Goal: Task Accomplishment & Management: Manage account settings

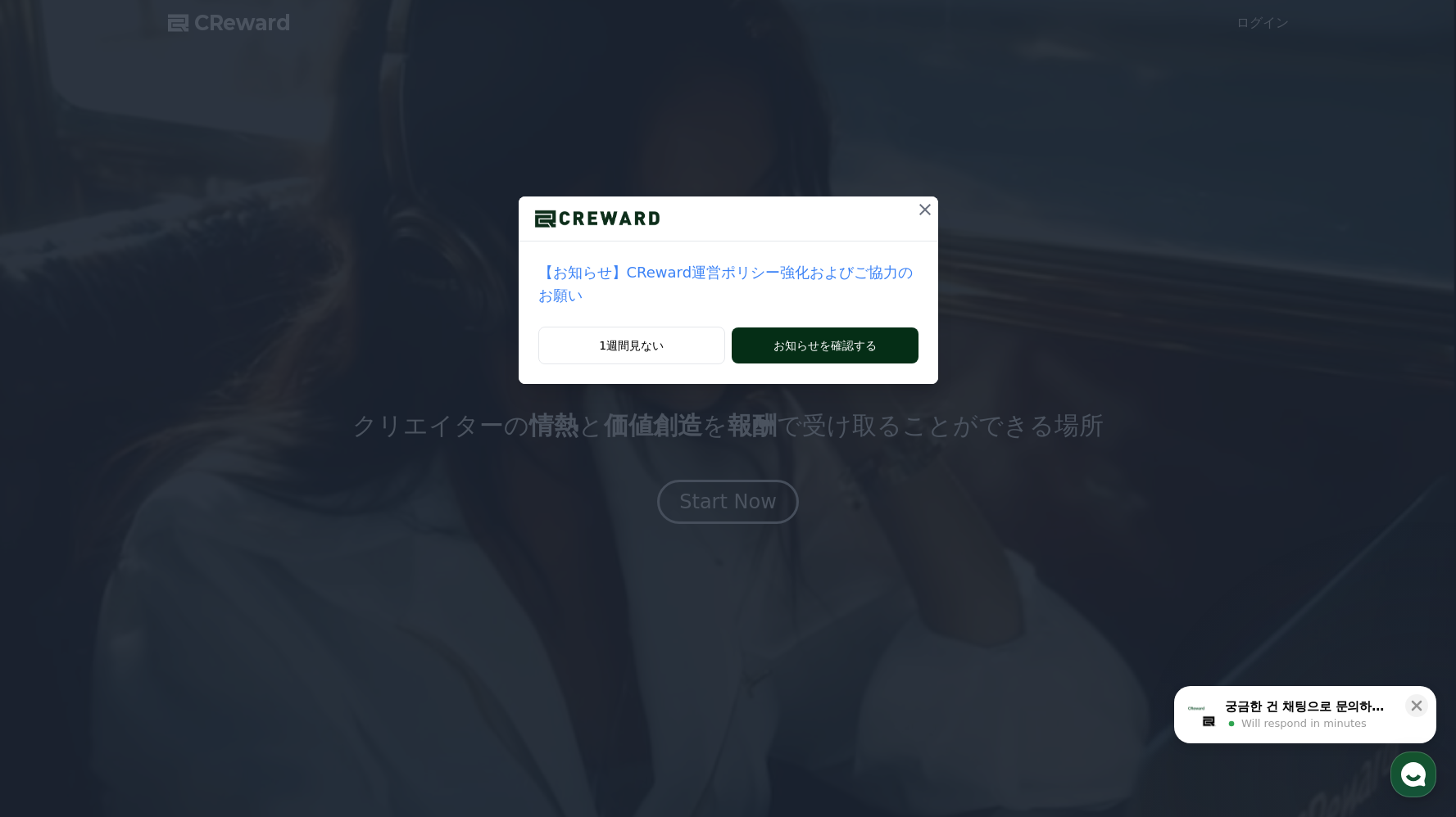
click at [792, 351] on button "お知らせを確認する" at bounding box center [824, 345] width 186 height 36
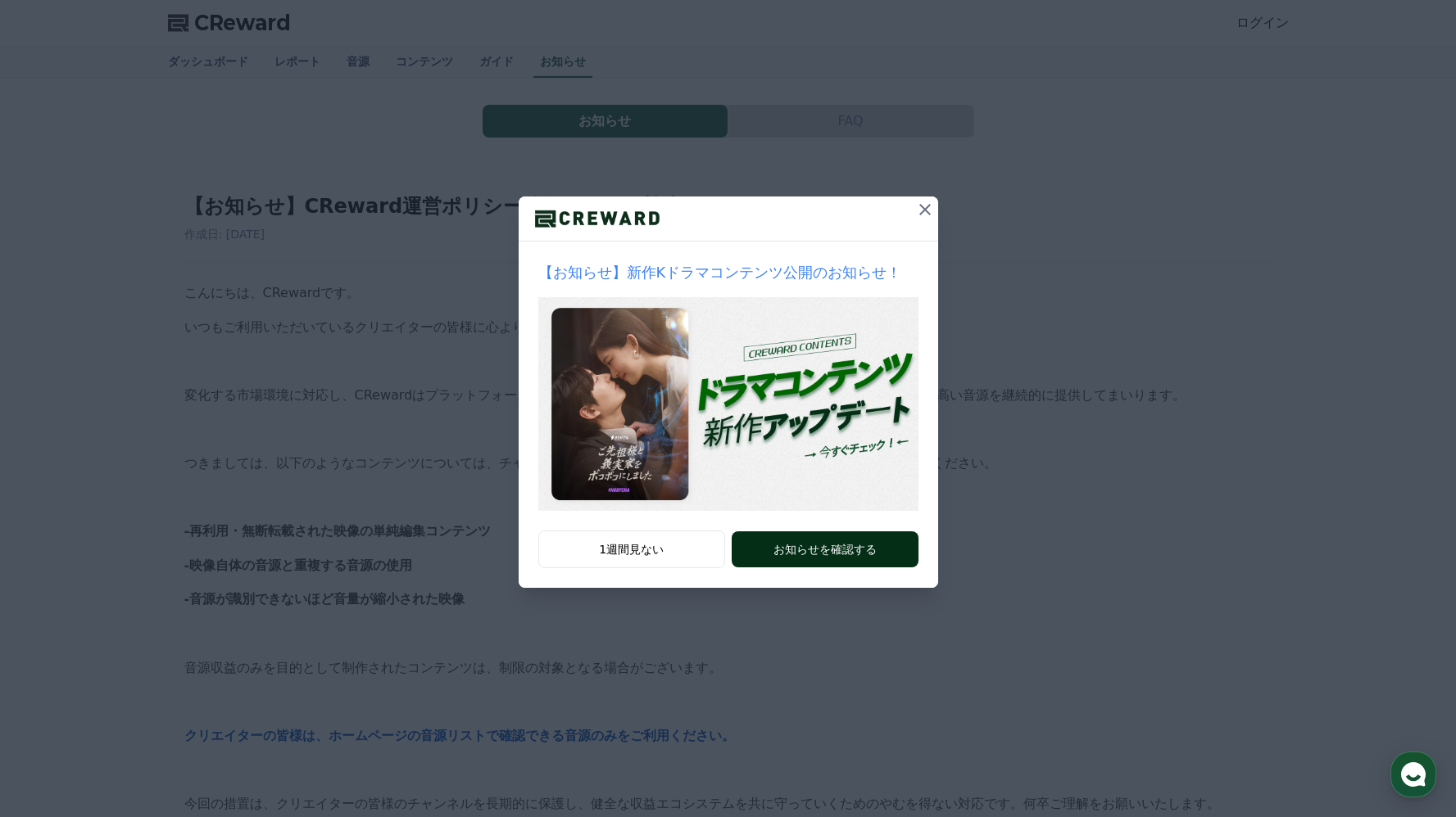
click at [827, 553] on button "お知らせを確認する" at bounding box center [824, 549] width 186 height 36
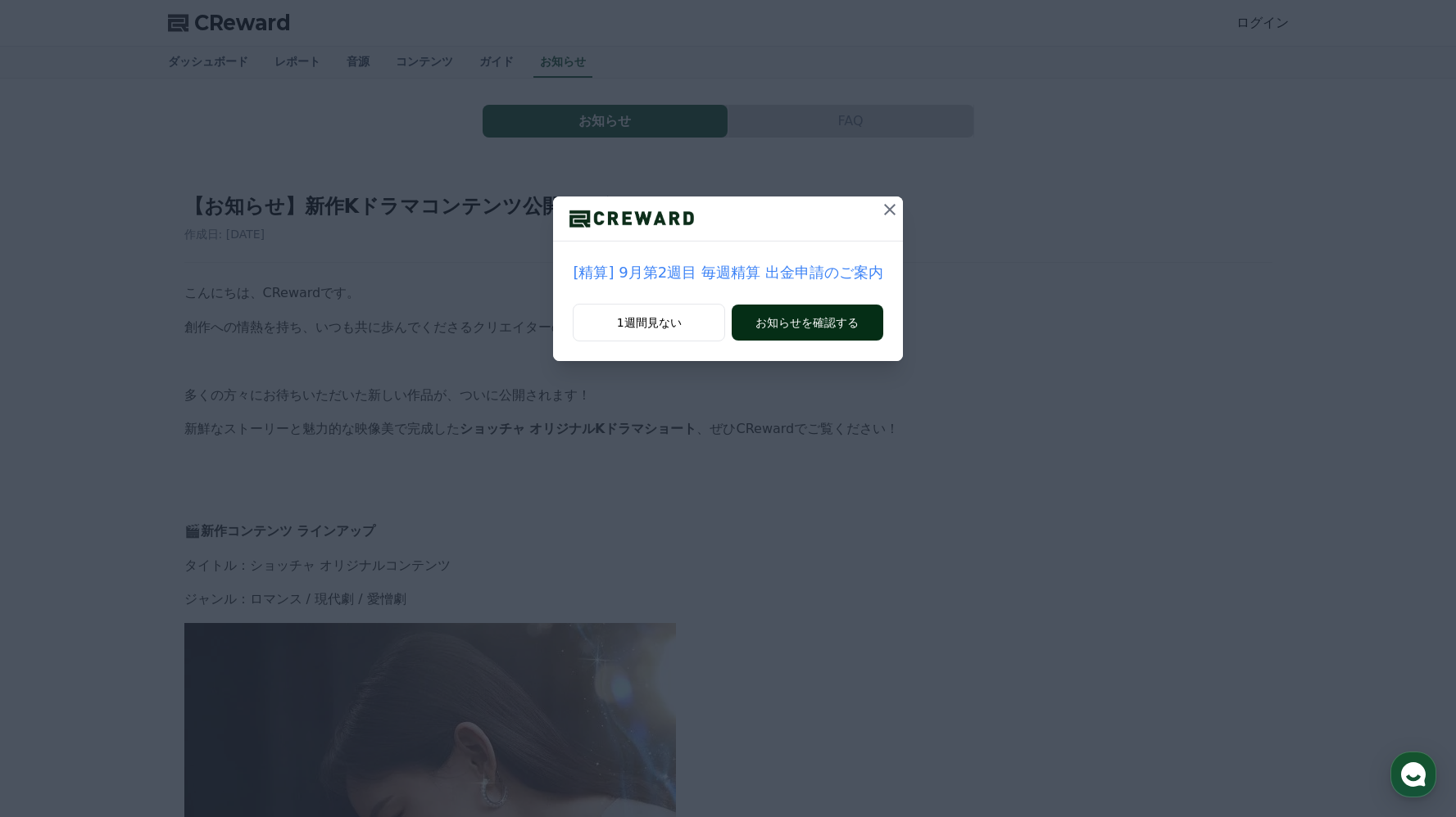
click at [756, 330] on button "お知らせを確認する" at bounding box center [807, 322] width 150 height 36
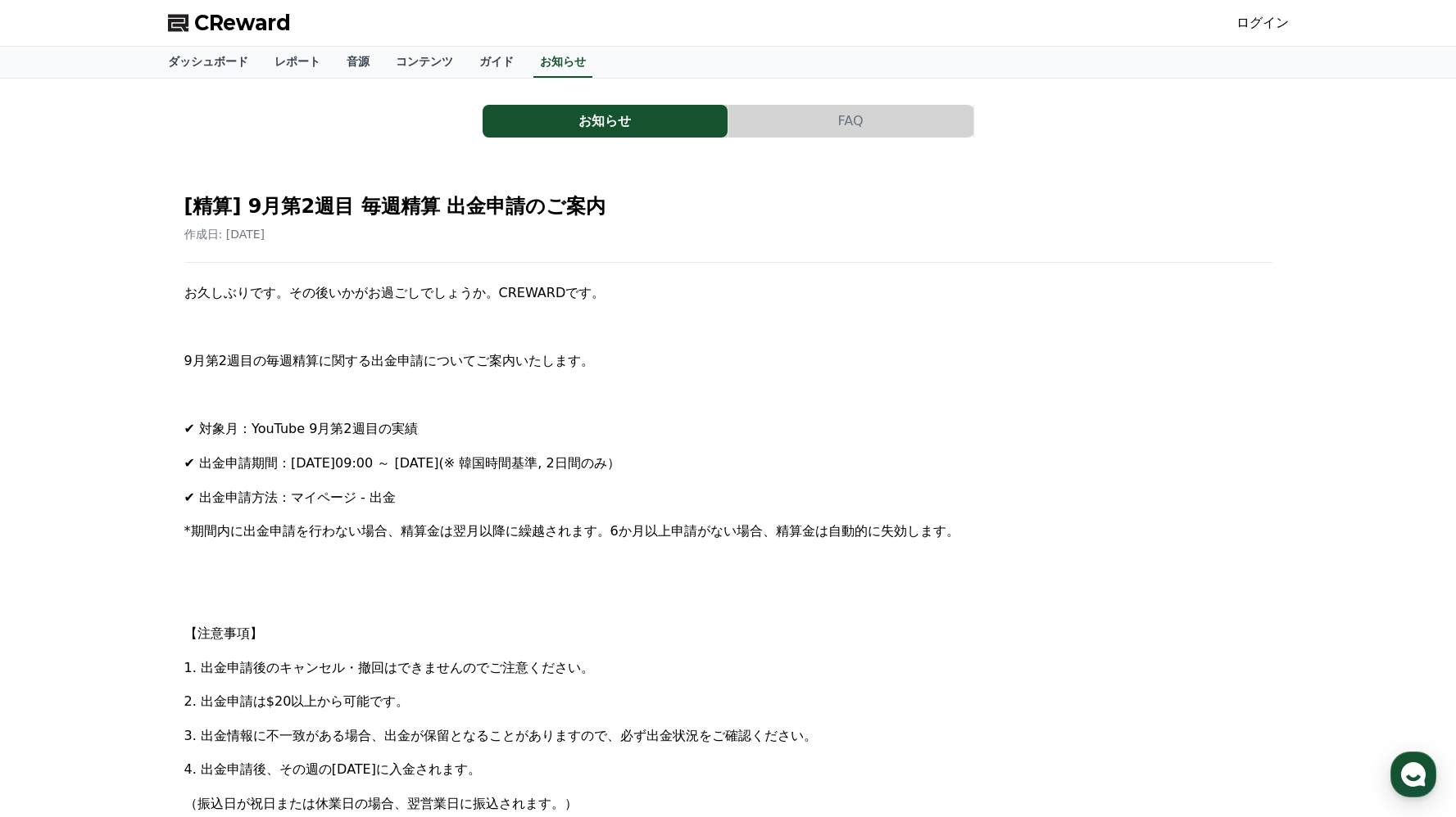
click at [1266, 26] on link "ログイン" at bounding box center [1262, 23] width 53 height 20
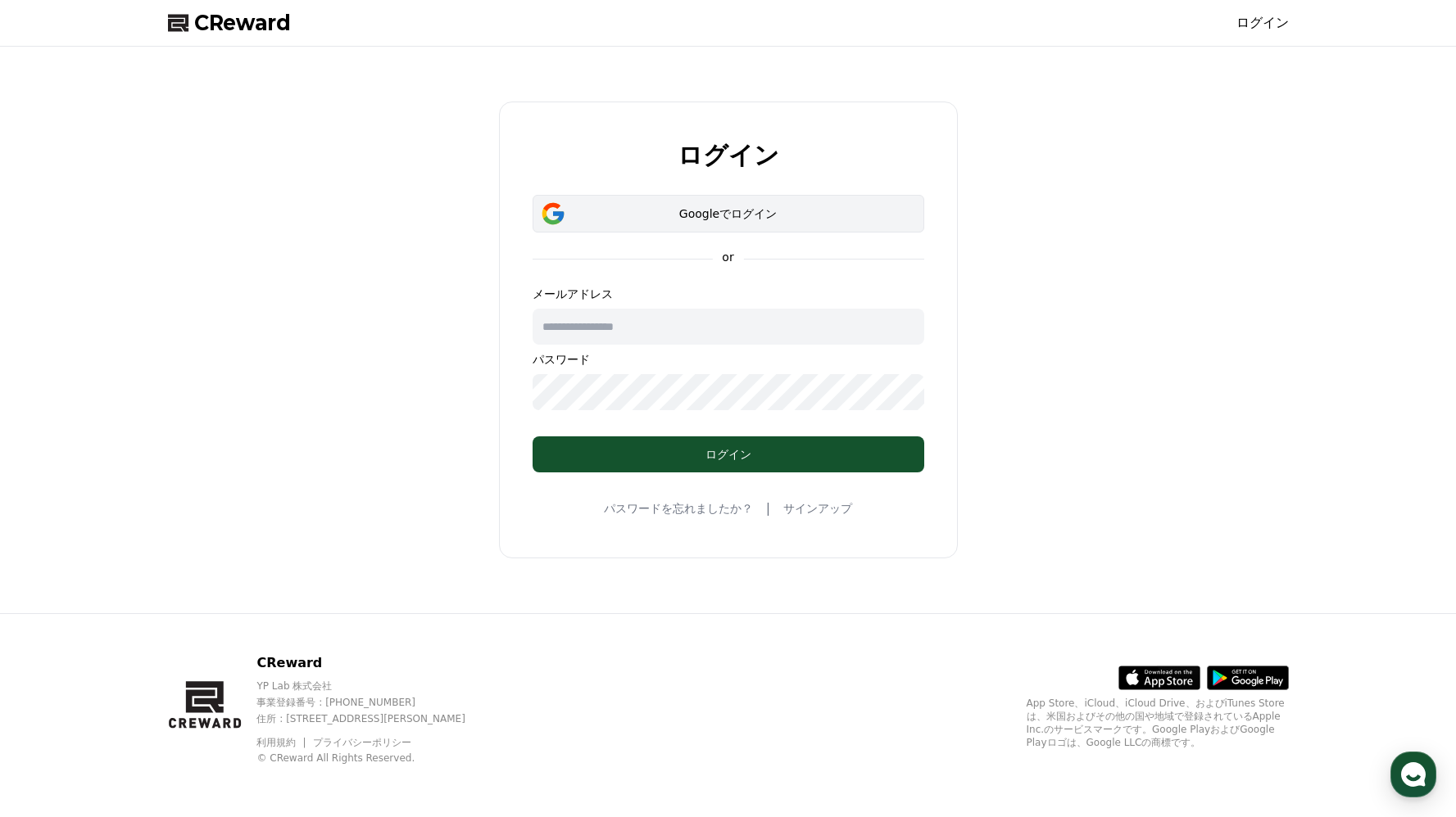
click at [713, 213] on div "Googleでログイン" at bounding box center [729, 214] width 344 height 17
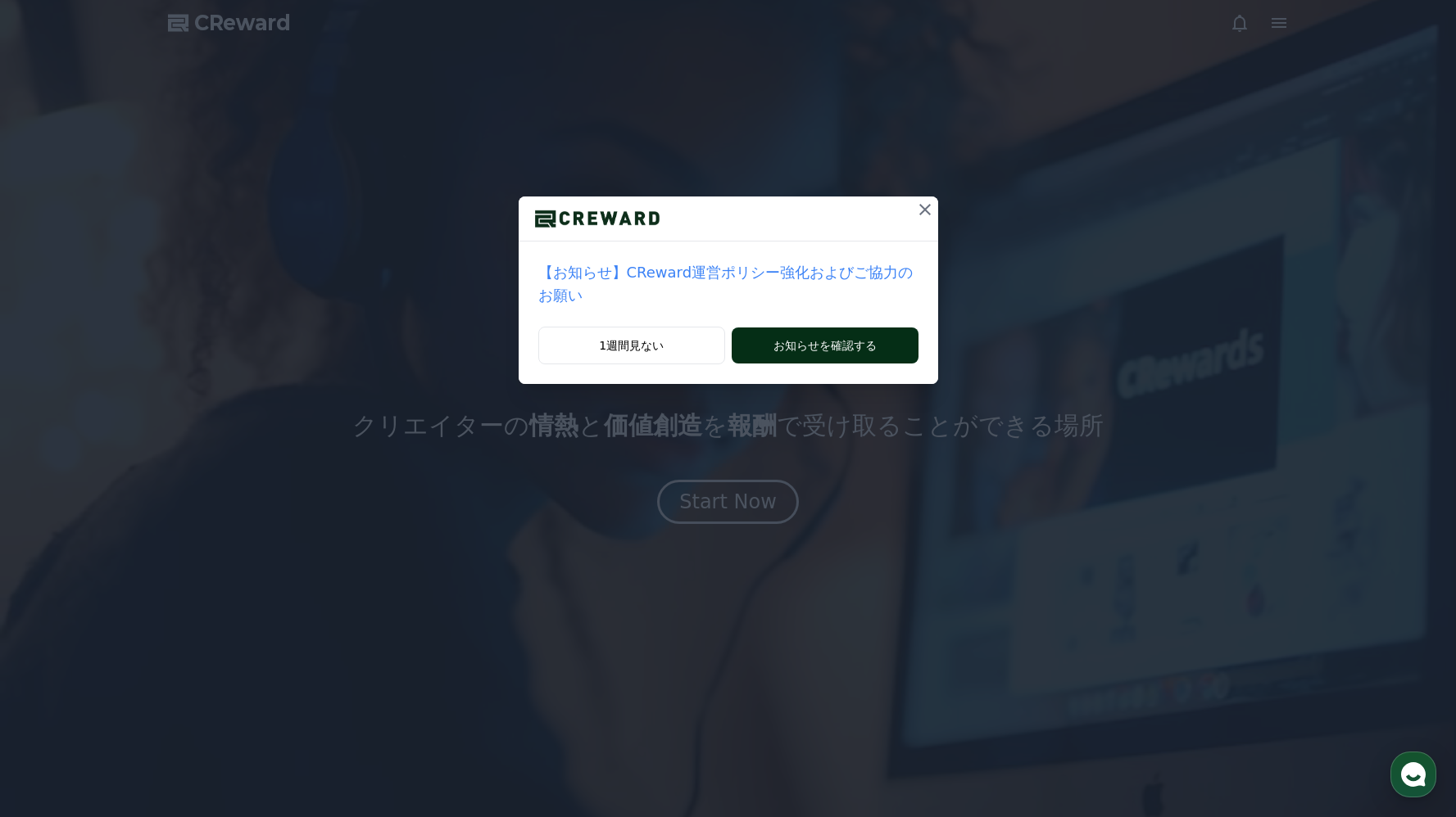
click at [812, 346] on button "お知らせを確認する" at bounding box center [824, 345] width 186 height 36
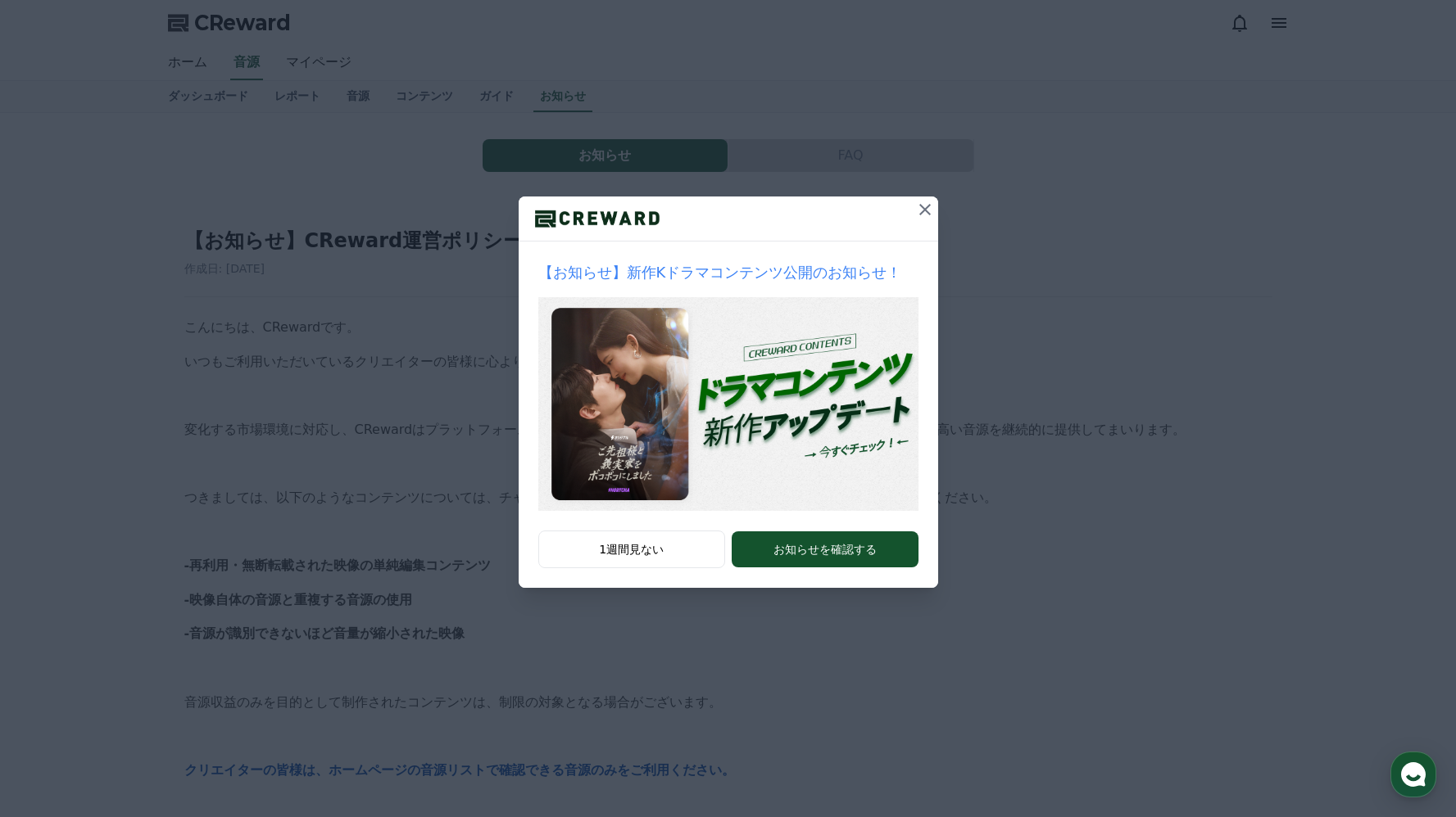
click at [922, 206] on icon at bounding box center [925, 210] width 20 height 20
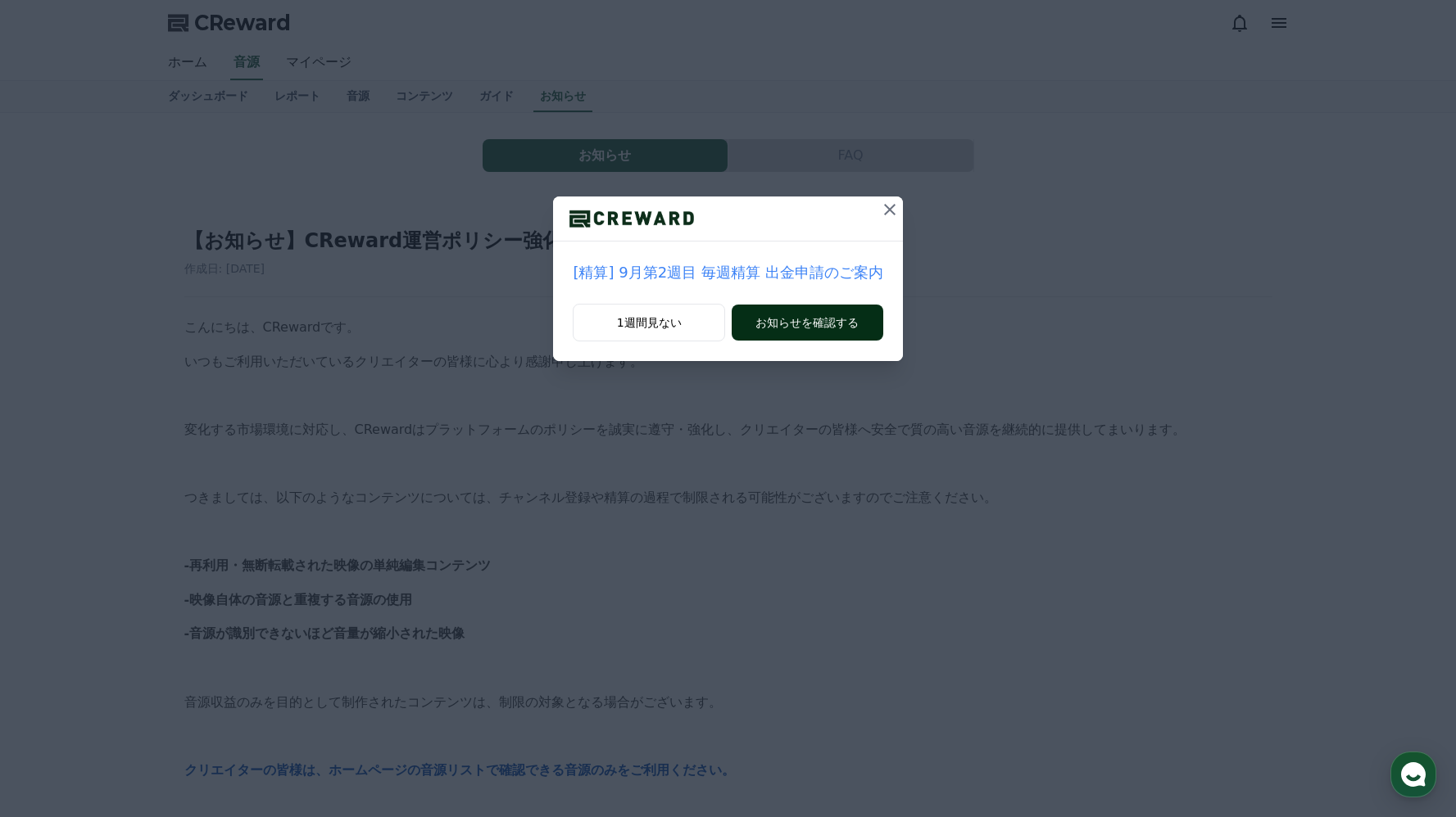
click at [839, 310] on button "お知らせを確認する" at bounding box center [807, 322] width 150 height 36
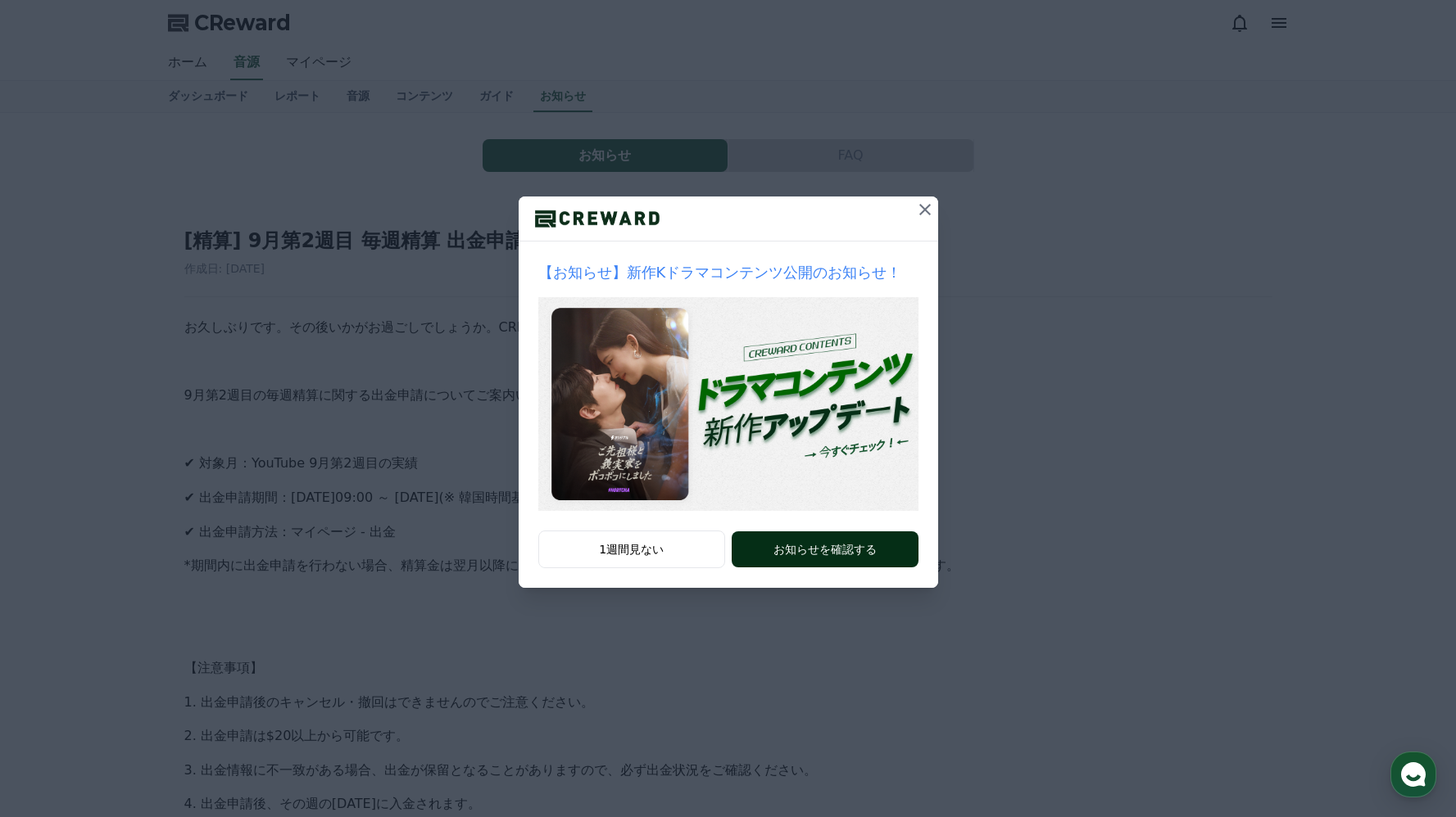
click at [771, 546] on button "お知らせを確認する" at bounding box center [824, 549] width 186 height 36
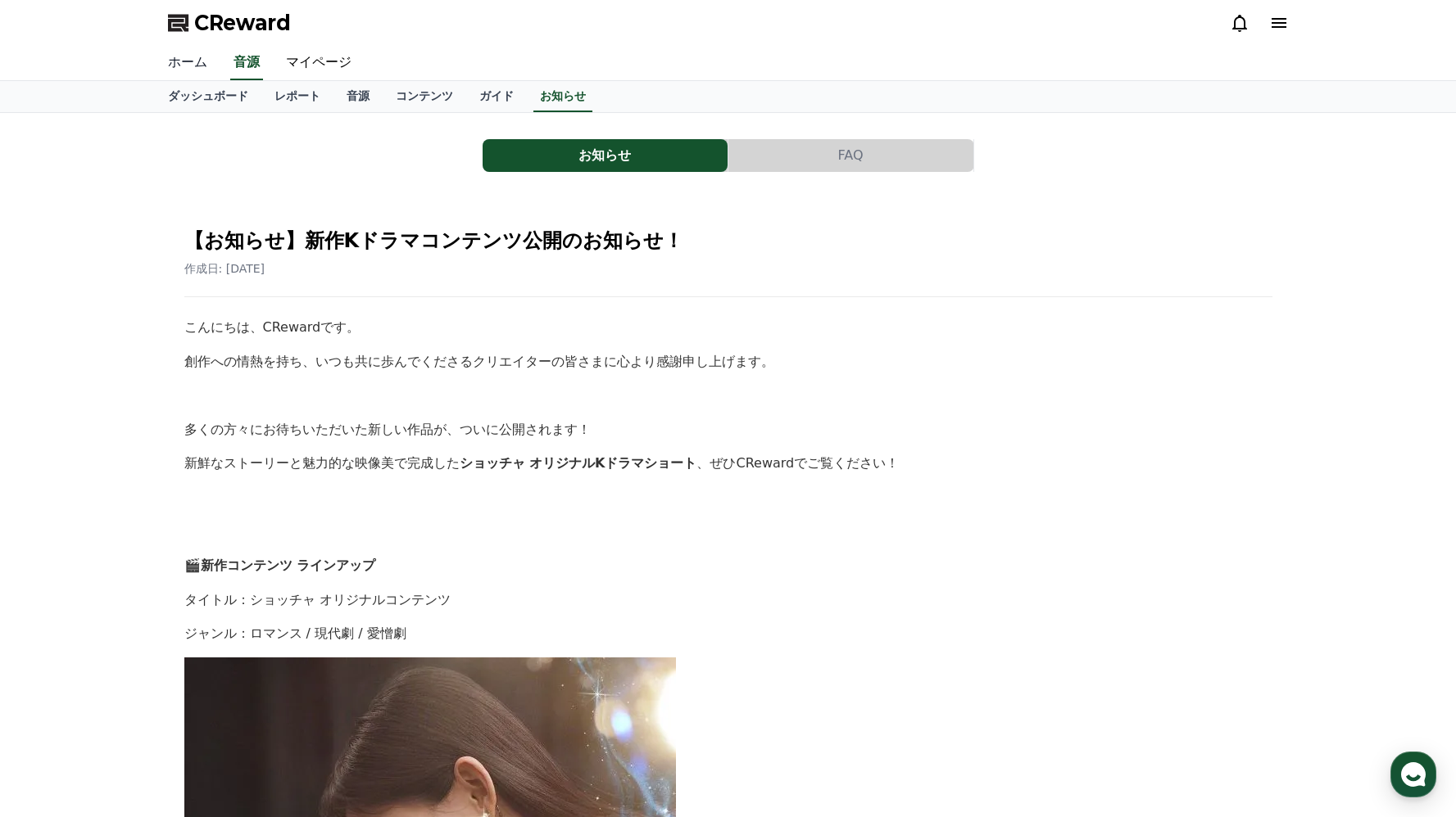
click at [190, 62] on link "ホーム" at bounding box center [187, 63] width 65 height 34
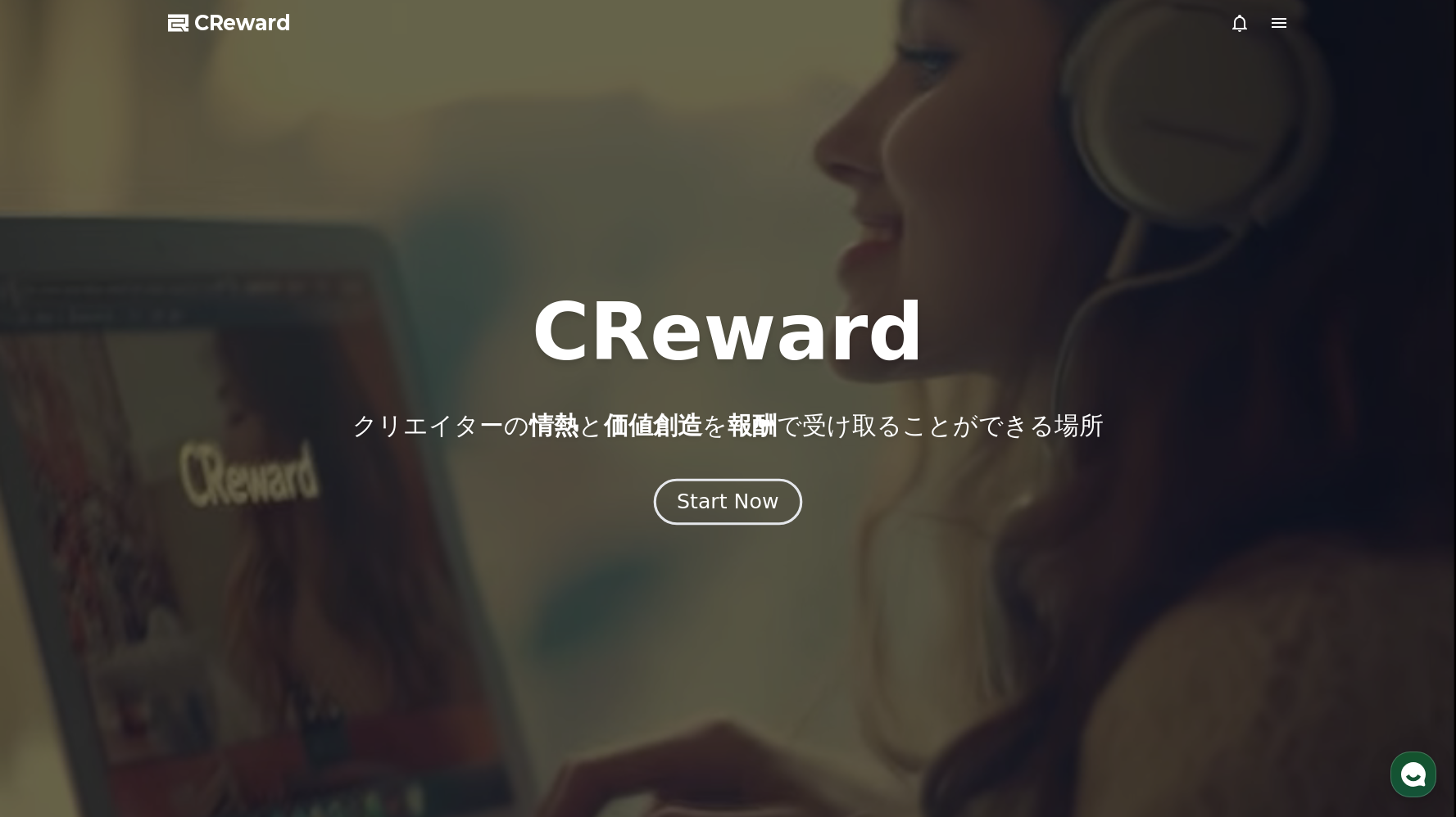
click at [748, 509] on div "Start Now" at bounding box center [728, 501] width 102 height 28
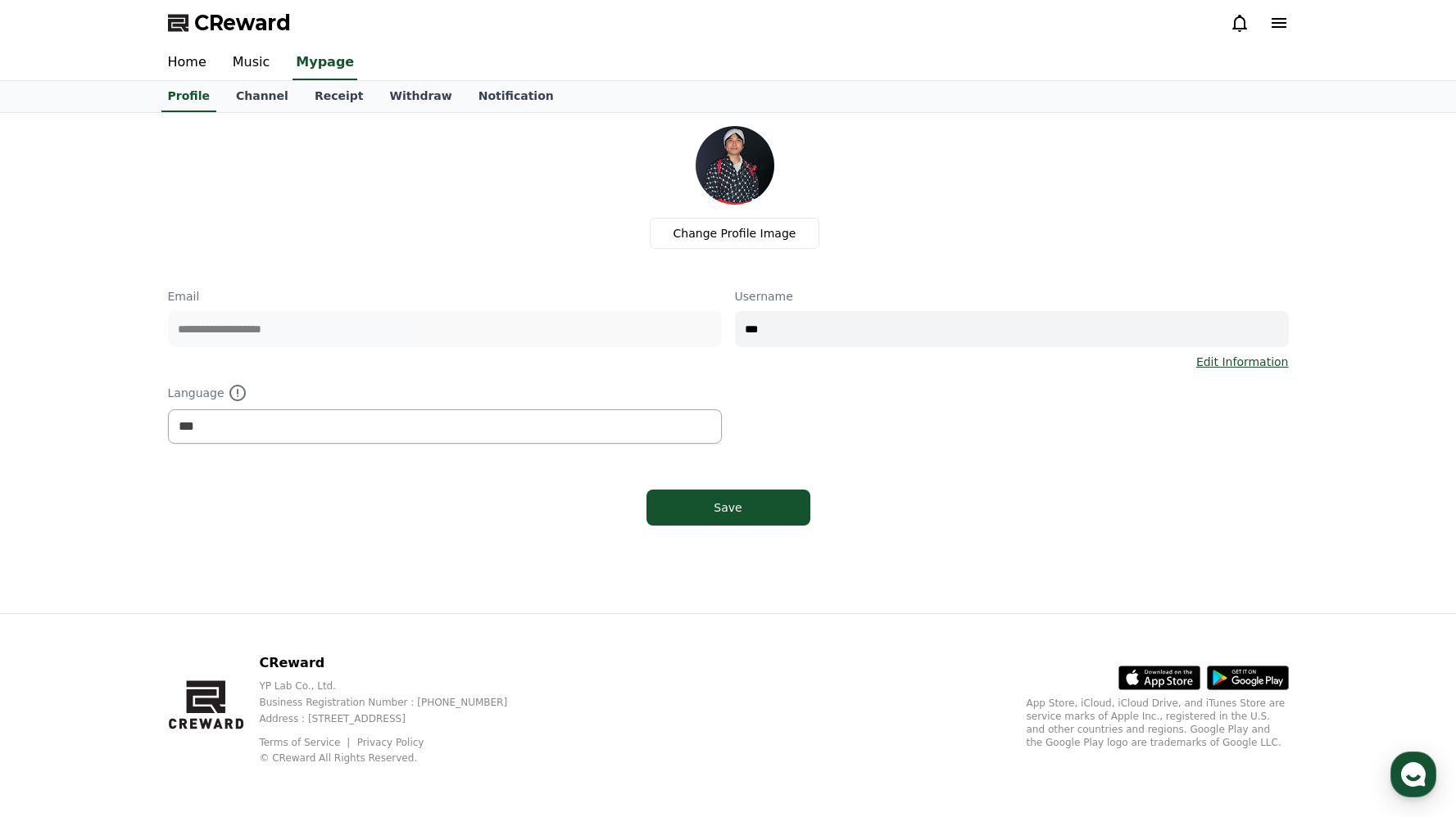
select select "**********"
click at [227, 94] on link "Channel" at bounding box center [262, 96] width 79 height 31
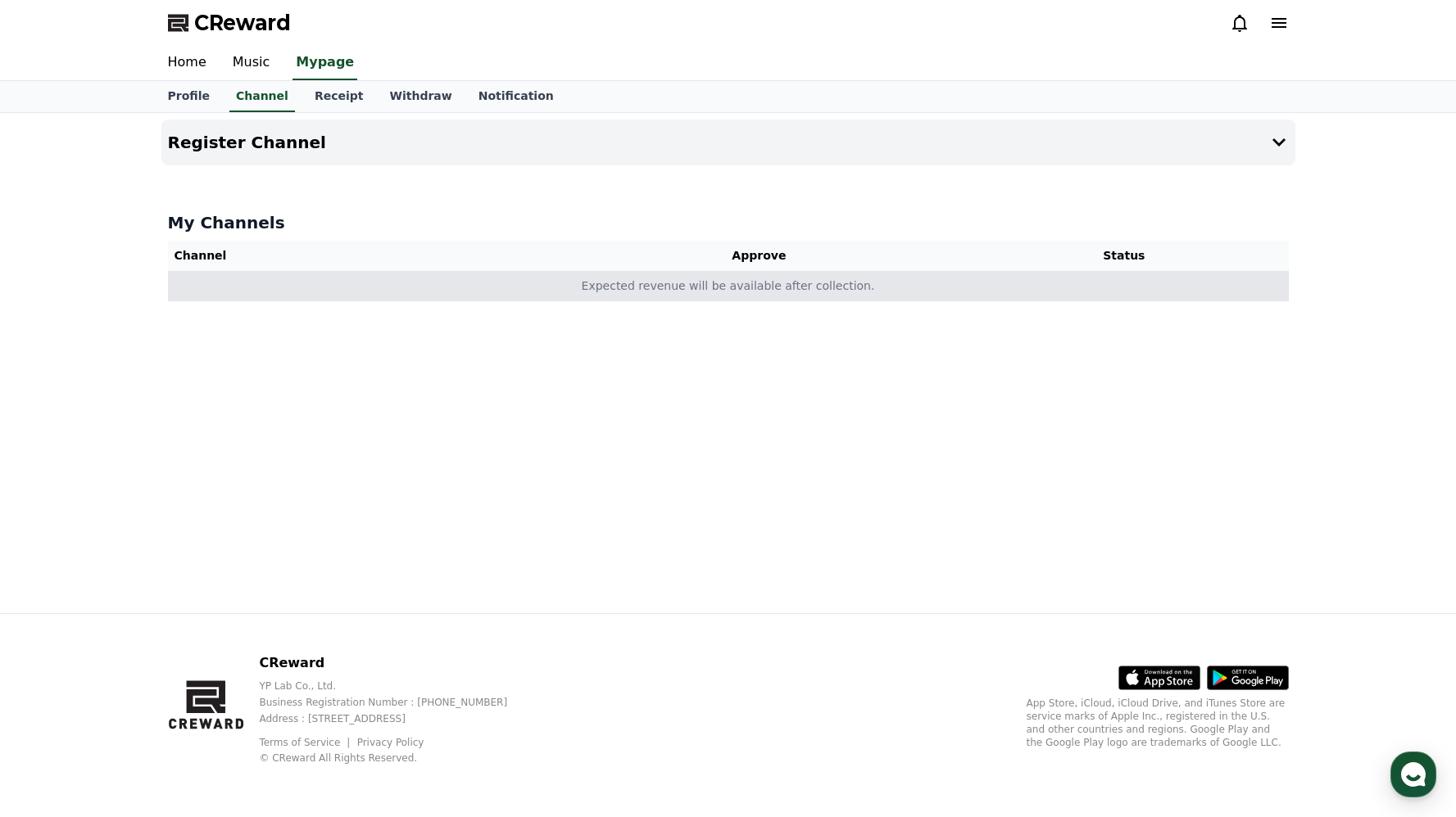
click at [786, 297] on td "Expected revenue will be available after collection." at bounding box center [728, 286] width 1121 height 30
click at [784, 290] on td "Expected revenue will be available after collection." at bounding box center [728, 286] width 1121 height 30
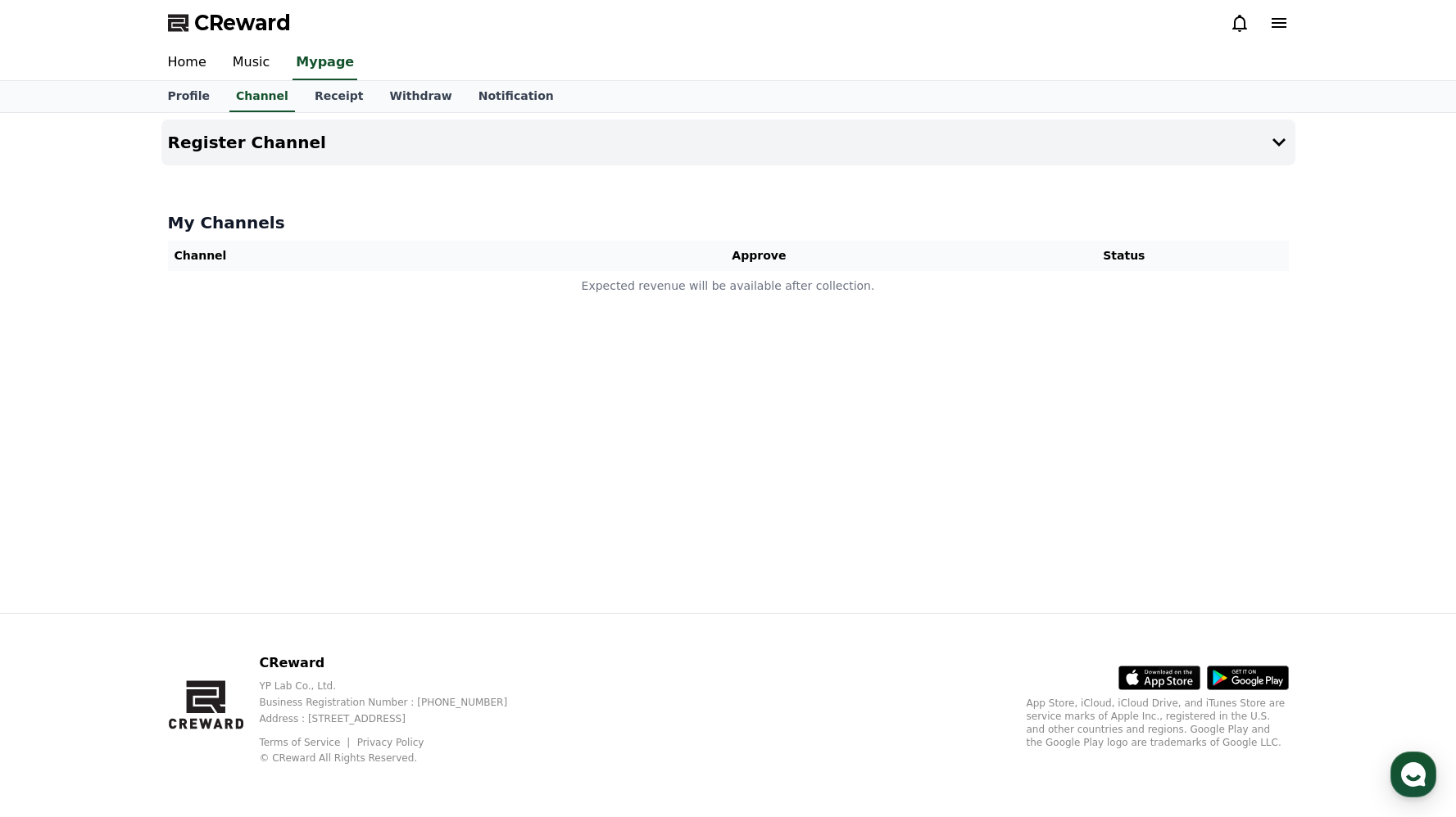
click at [770, 254] on th "Approve" at bounding box center [759, 256] width 401 height 30
click at [193, 261] on th "Channel" at bounding box center [364, 256] width 391 height 30
click at [223, 224] on h4 "My Channels" at bounding box center [728, 222] width 1121 height 23
click at [319, 99] on link "Receipt" at bounding box center [339, 96] width 75 height 31
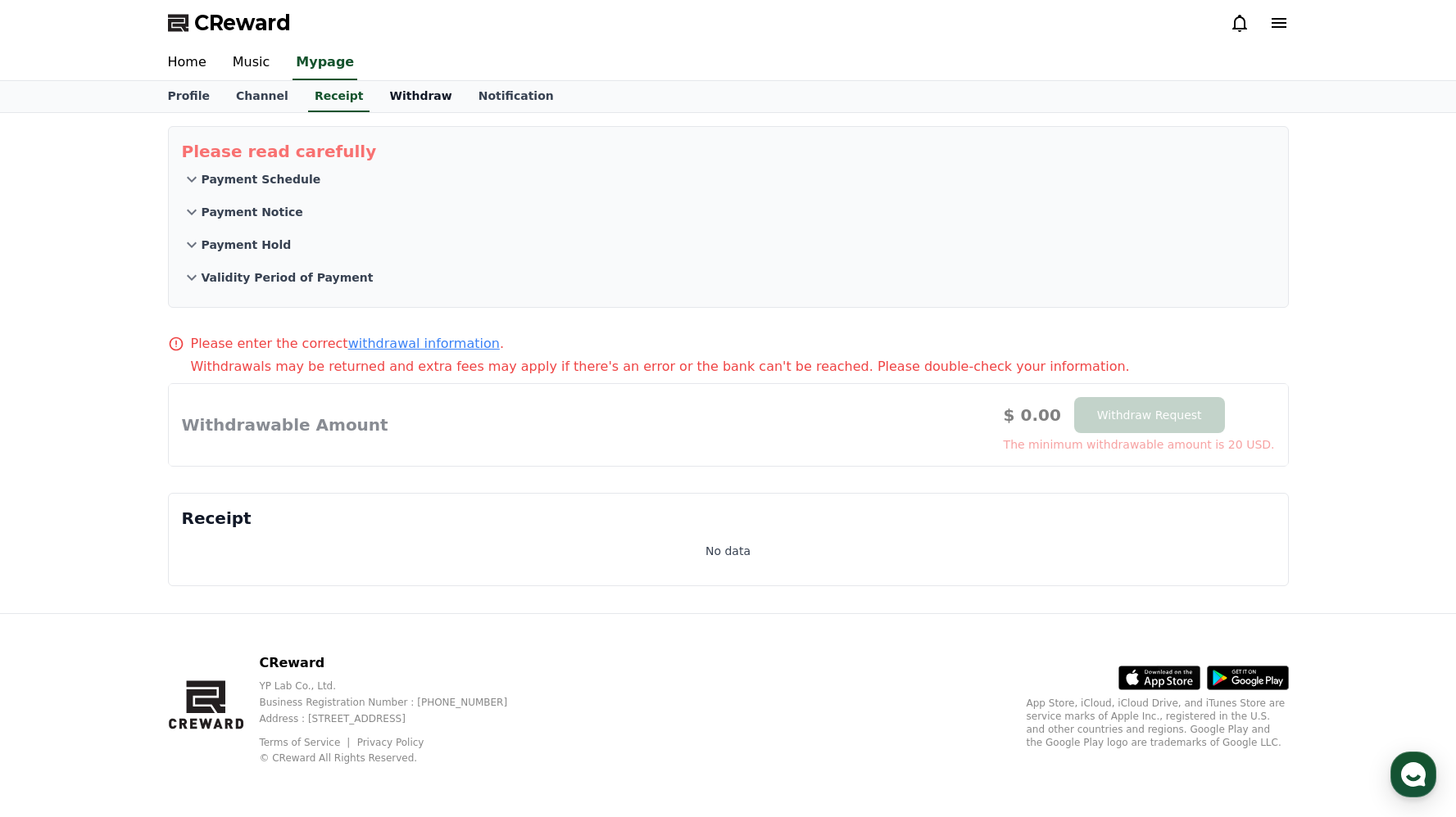
click at [392, 98] on link "Withdraw" at bounding box center [420, 96] width 89 height 31
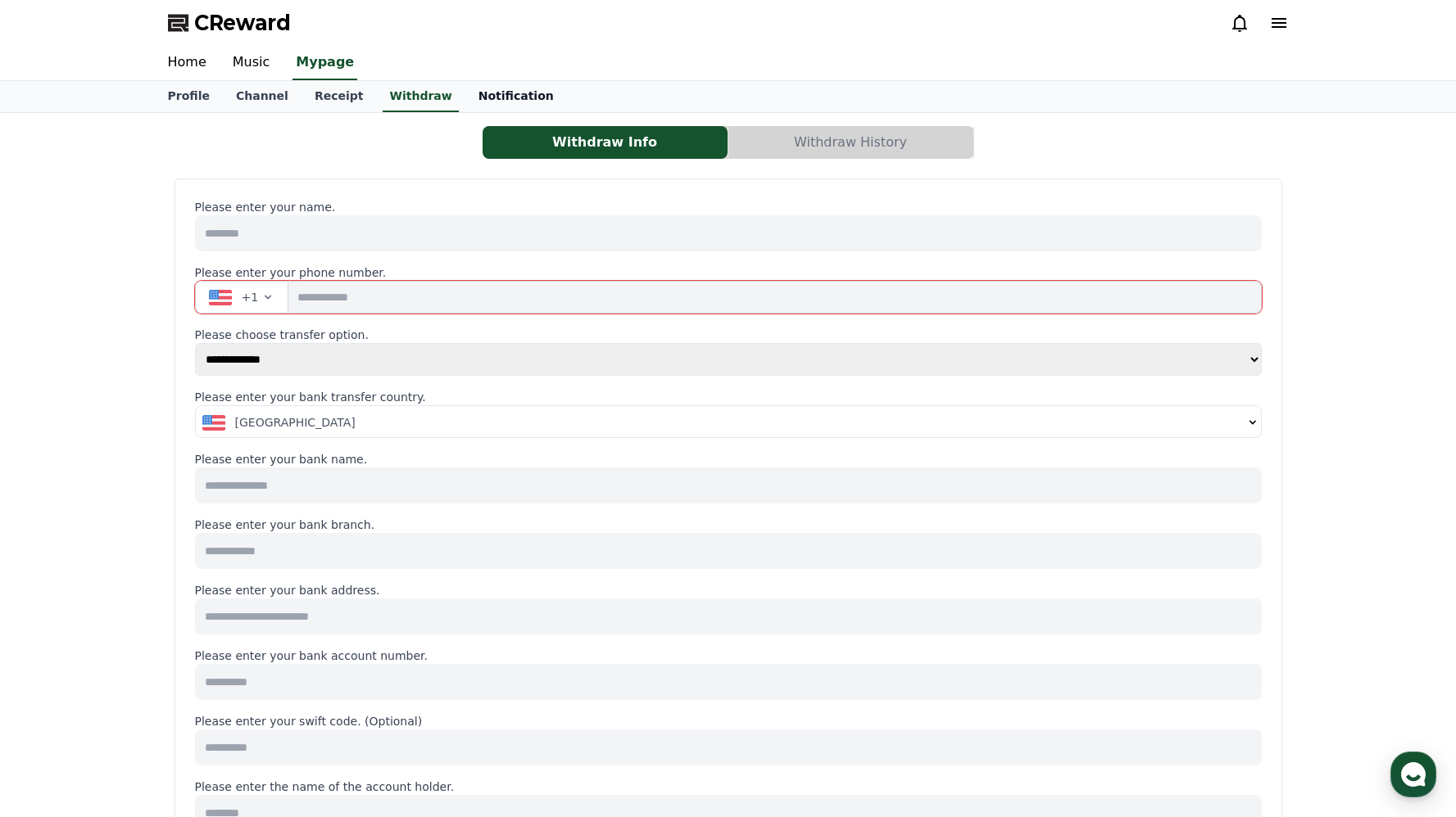
click at [517, 94] on link "Notification" at bounding box center [517, 96] width 102 height 31
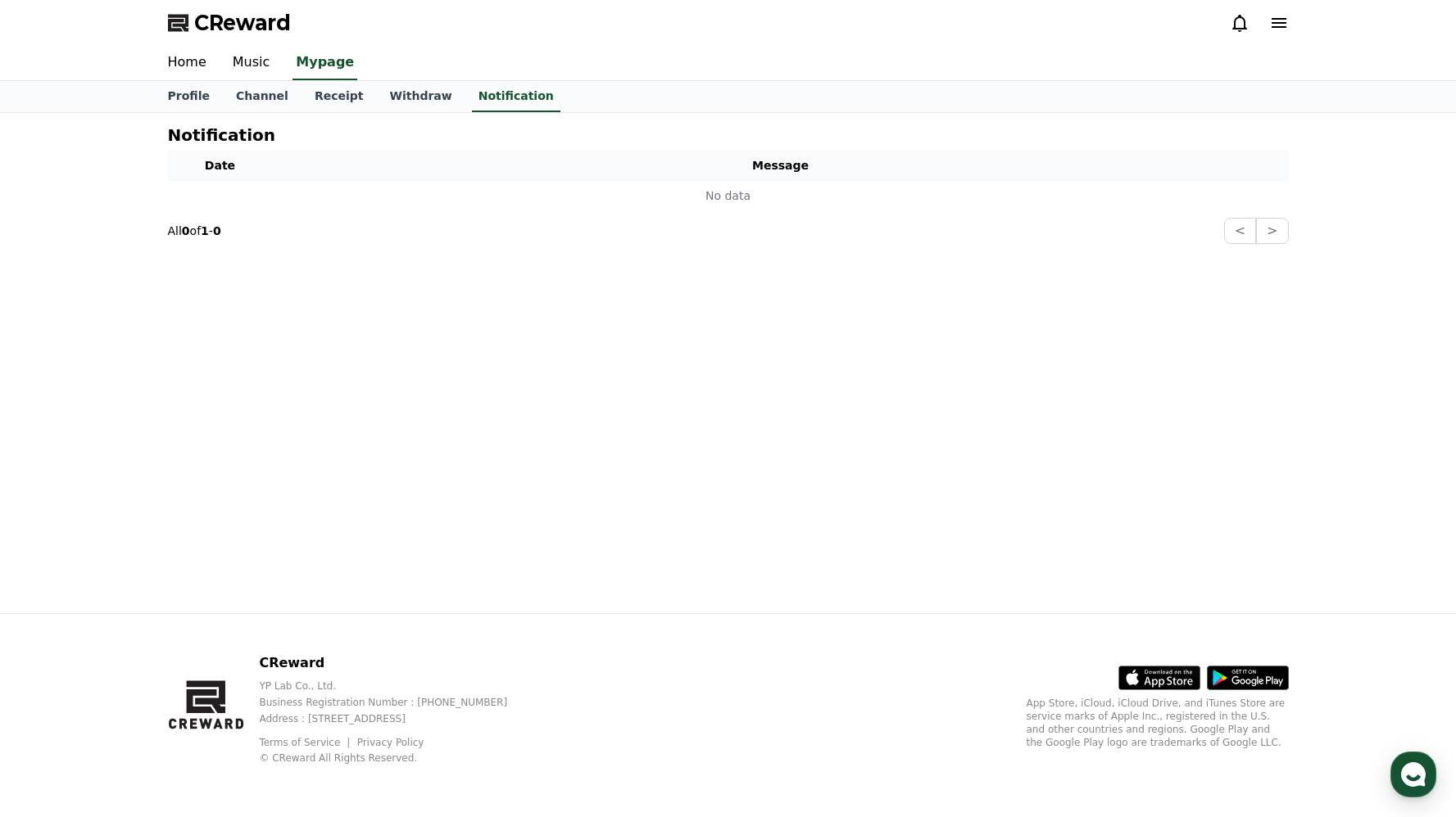
click at [1280, 26] on icon at bounding box center [1279, 23] width 15 height 10
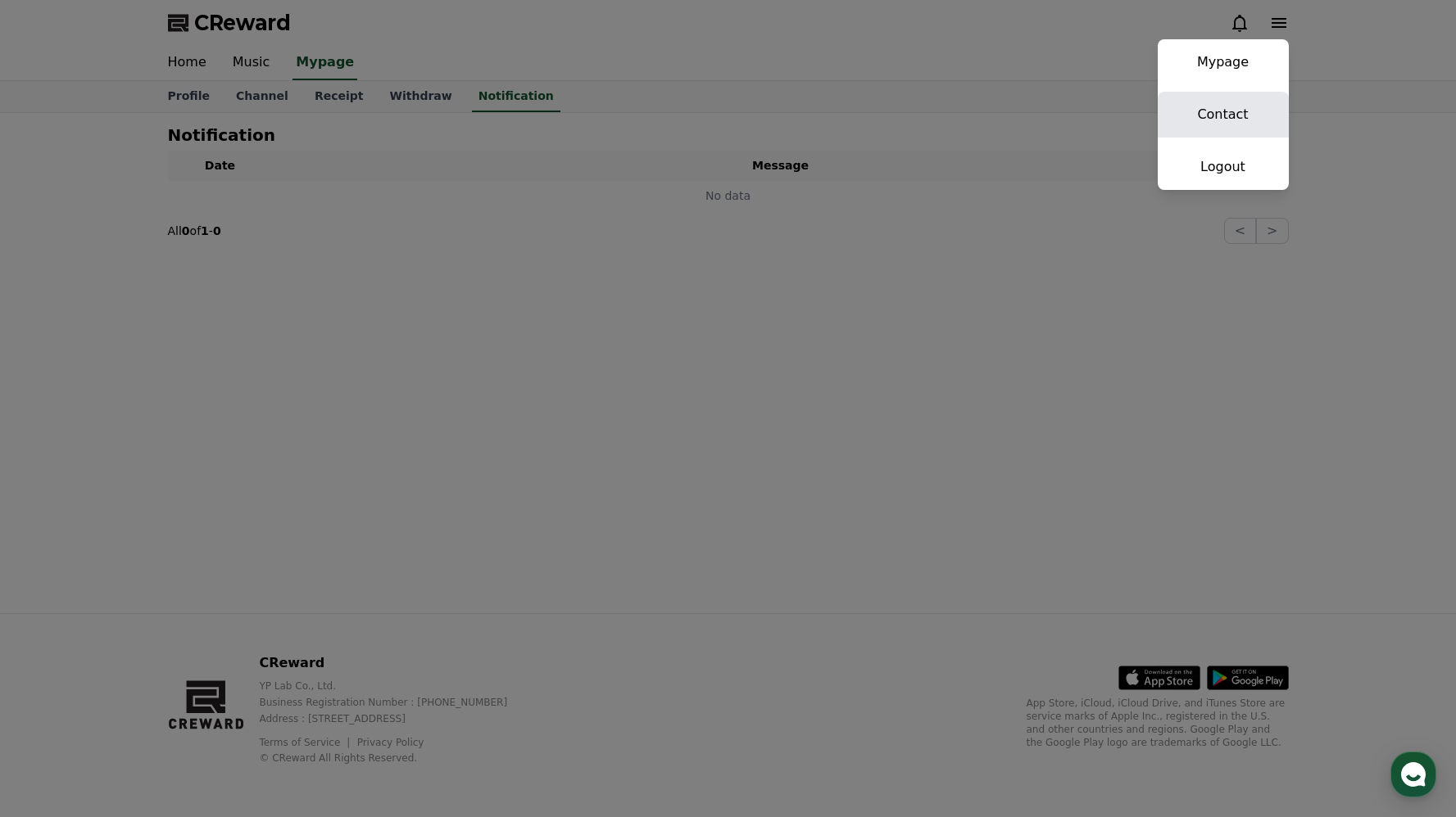
click at [1239, 109] on link "Contact" at bounding box center [1223, 114] width 131 height 46
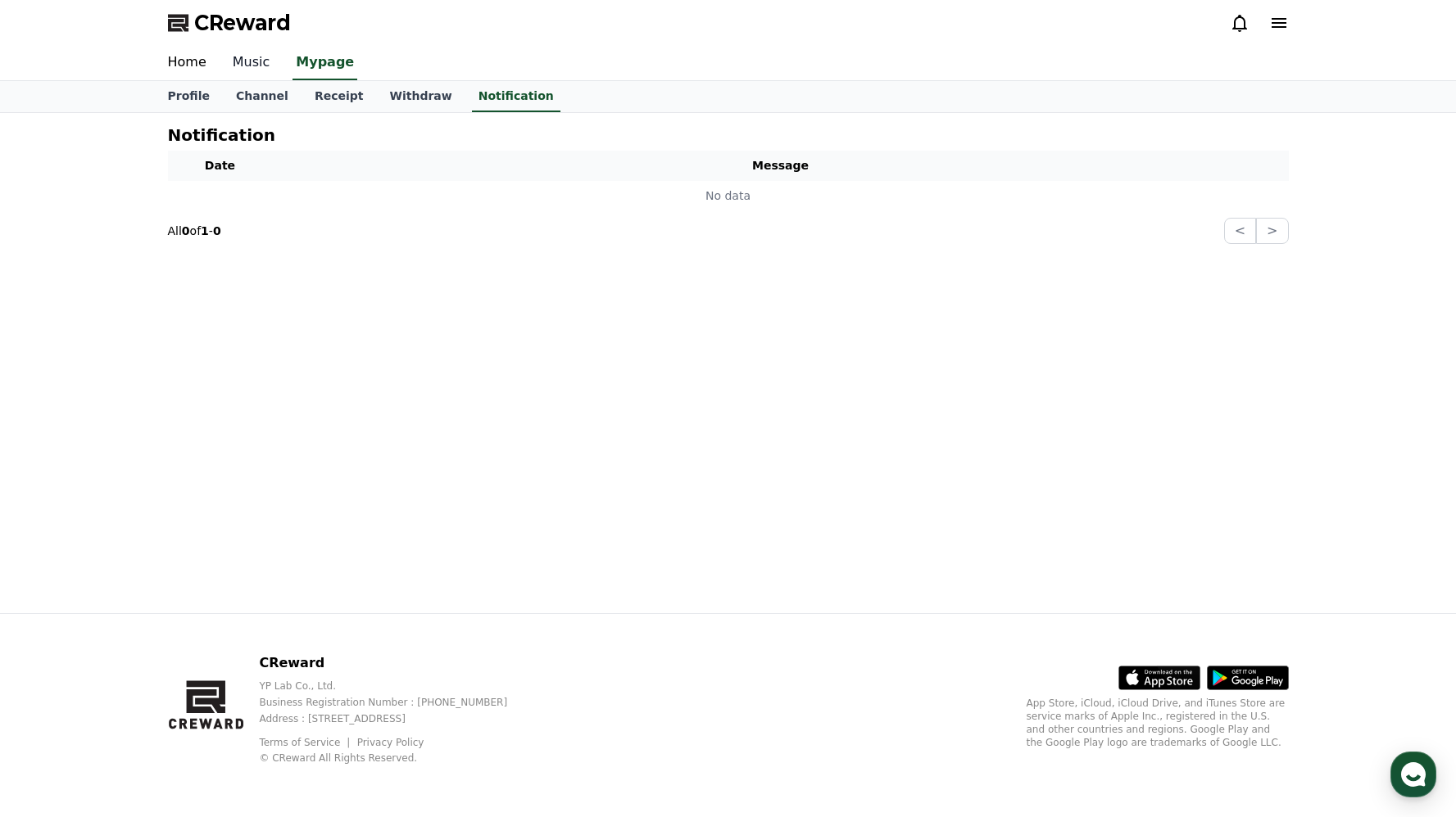
click at [257, 66] on link "Music" at bounding box center [252, 63] width 64 height 34
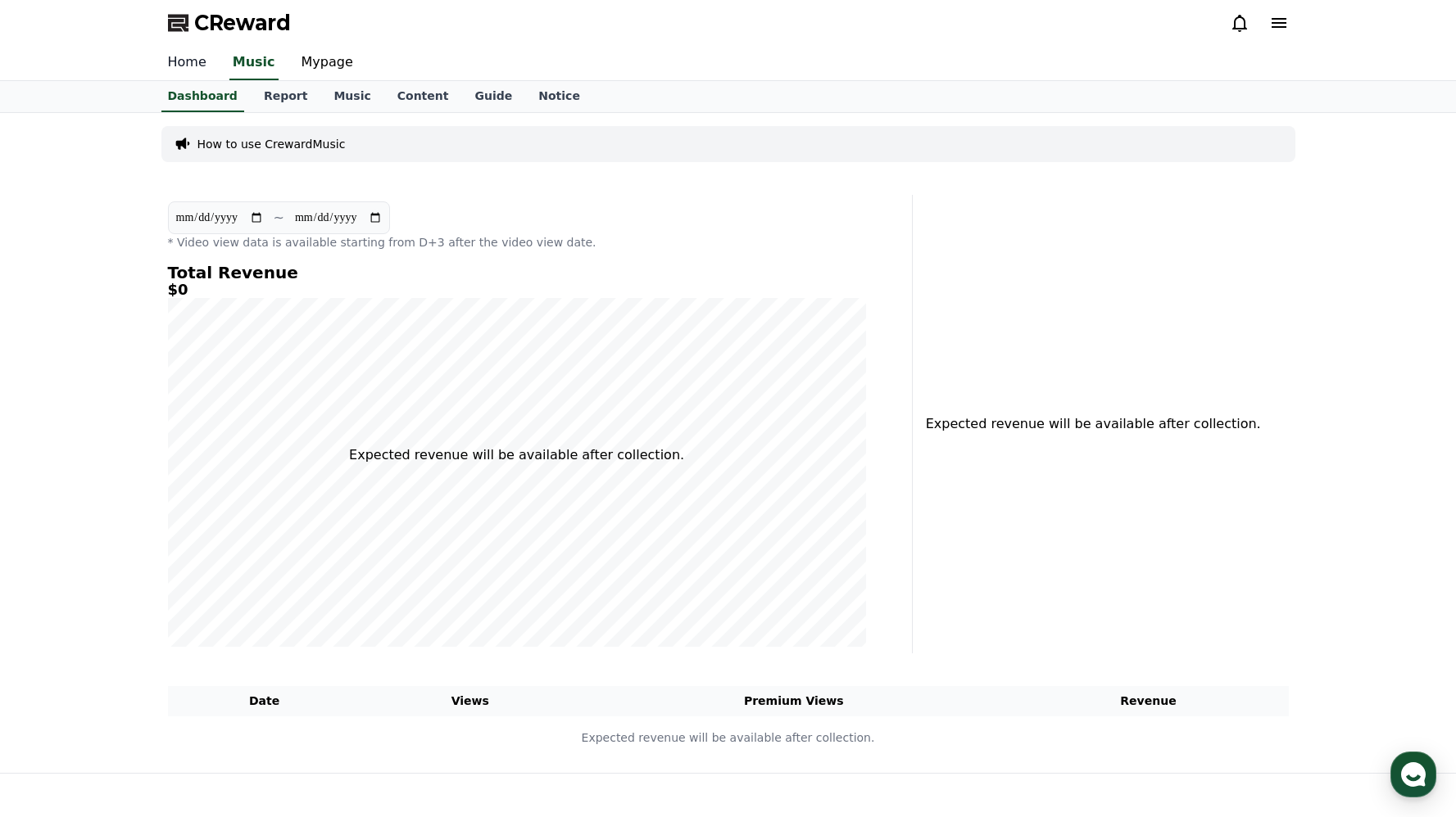
click at [185, 58] on link "Home" at bounding box center [186, 63] width 64 height 34
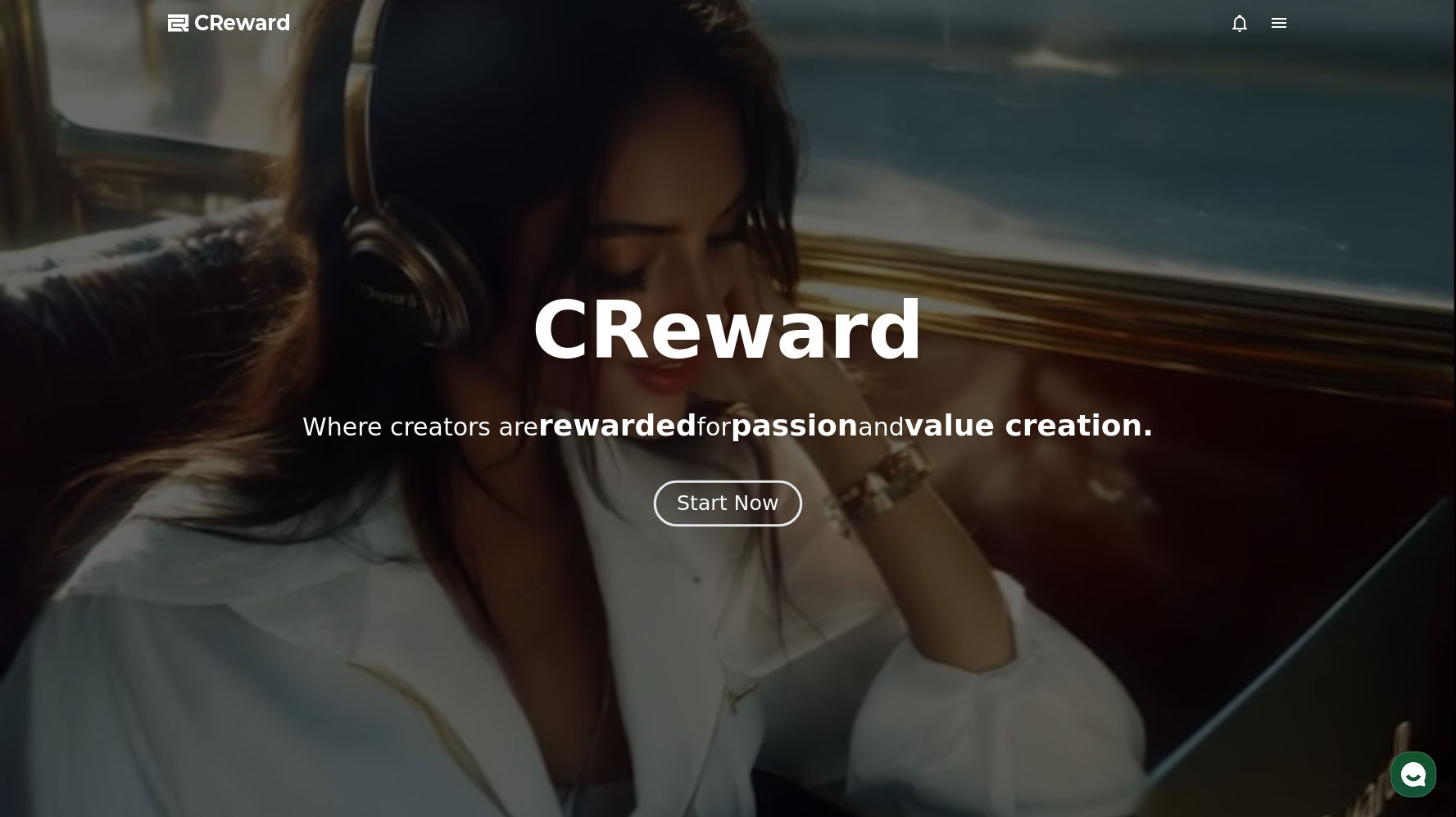
click at [685, 505] on div "Start Now" at bounding box center [728, 503] width 102 height 28
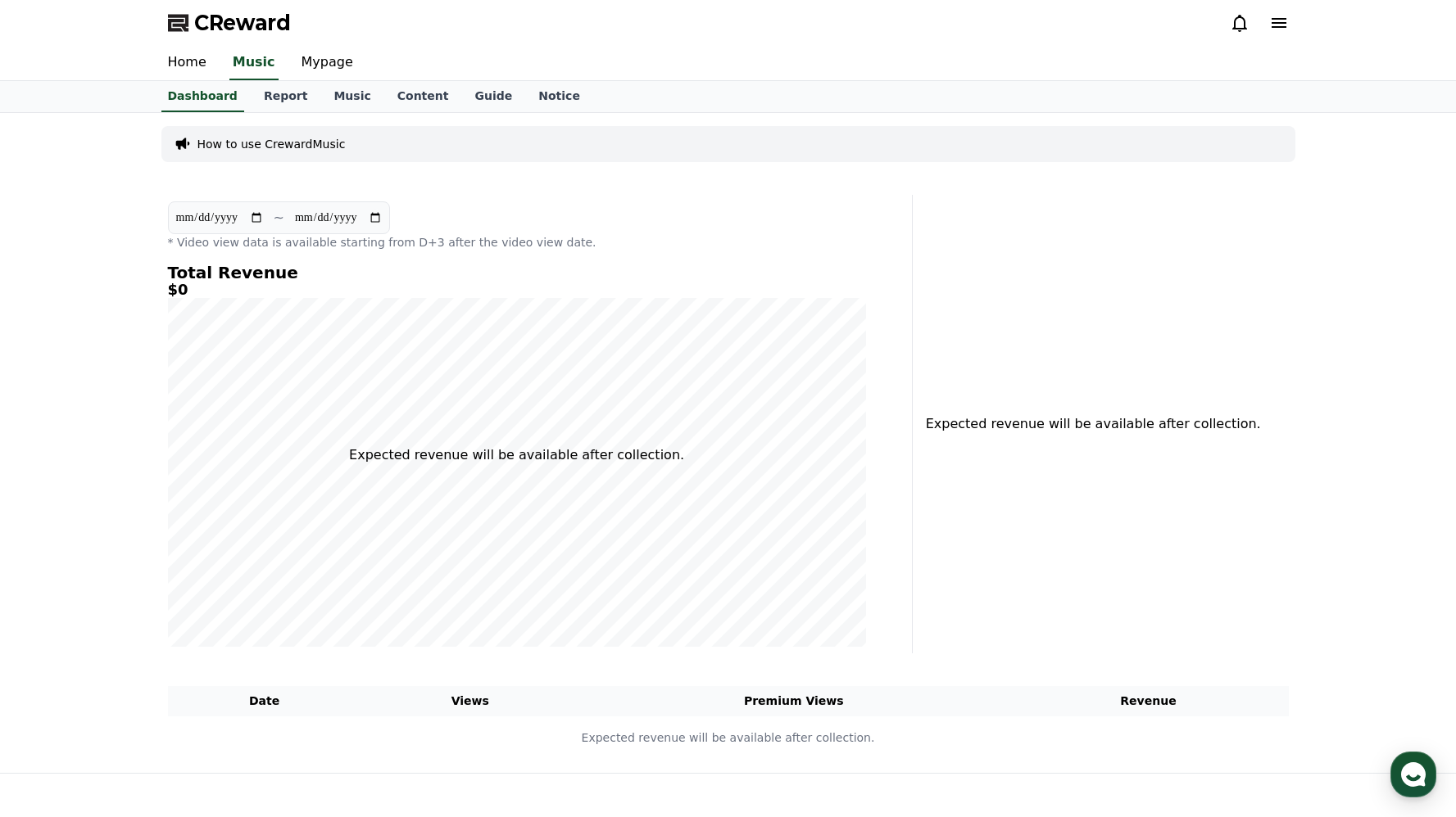
click at [252, 148] on p "How to use CrewardMusic" at bounding box center [271, 145] width 148 height 17
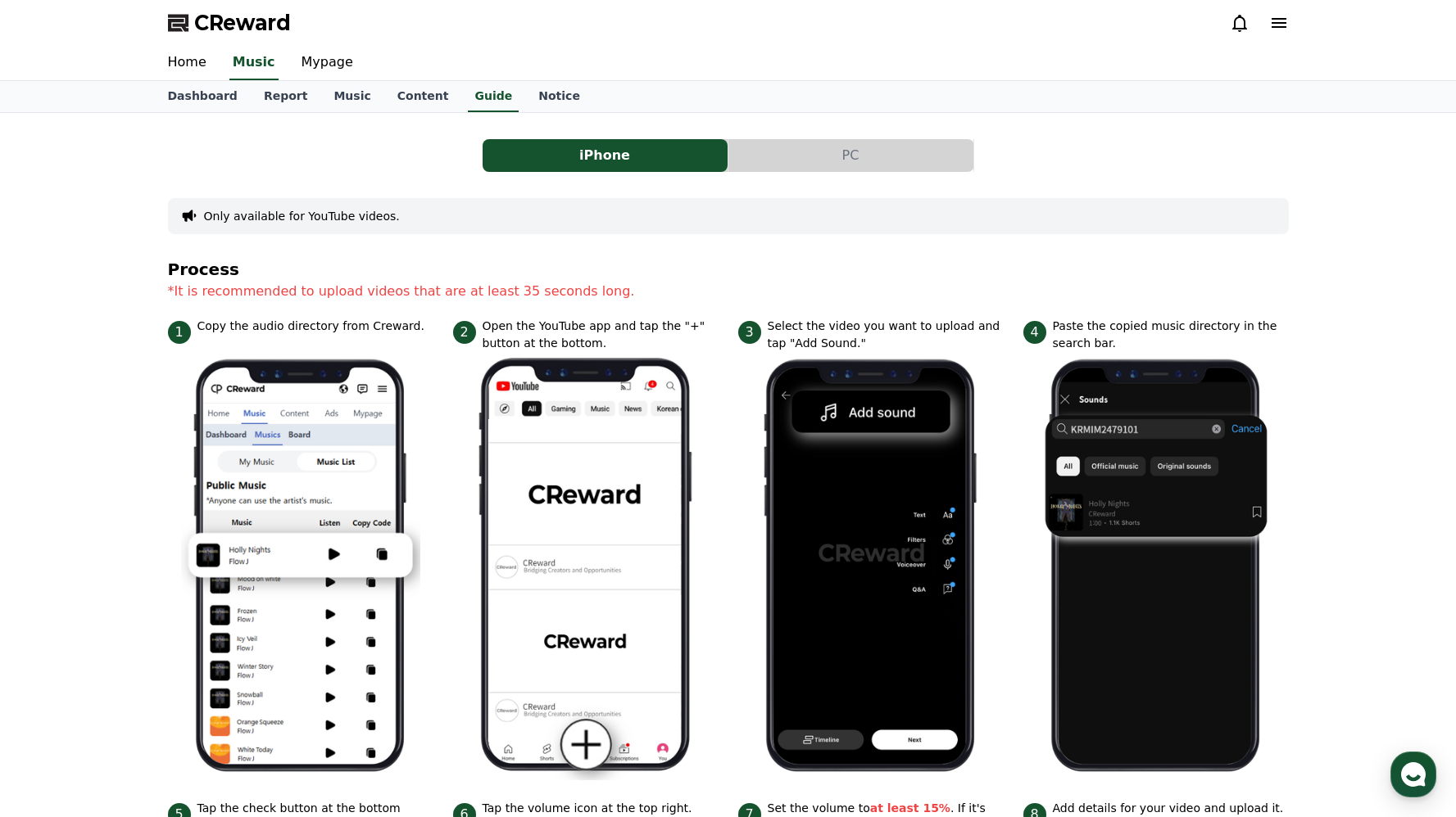
click at [824, 148] on button "PC" at bounding box center [850, 155] width 245 height 33
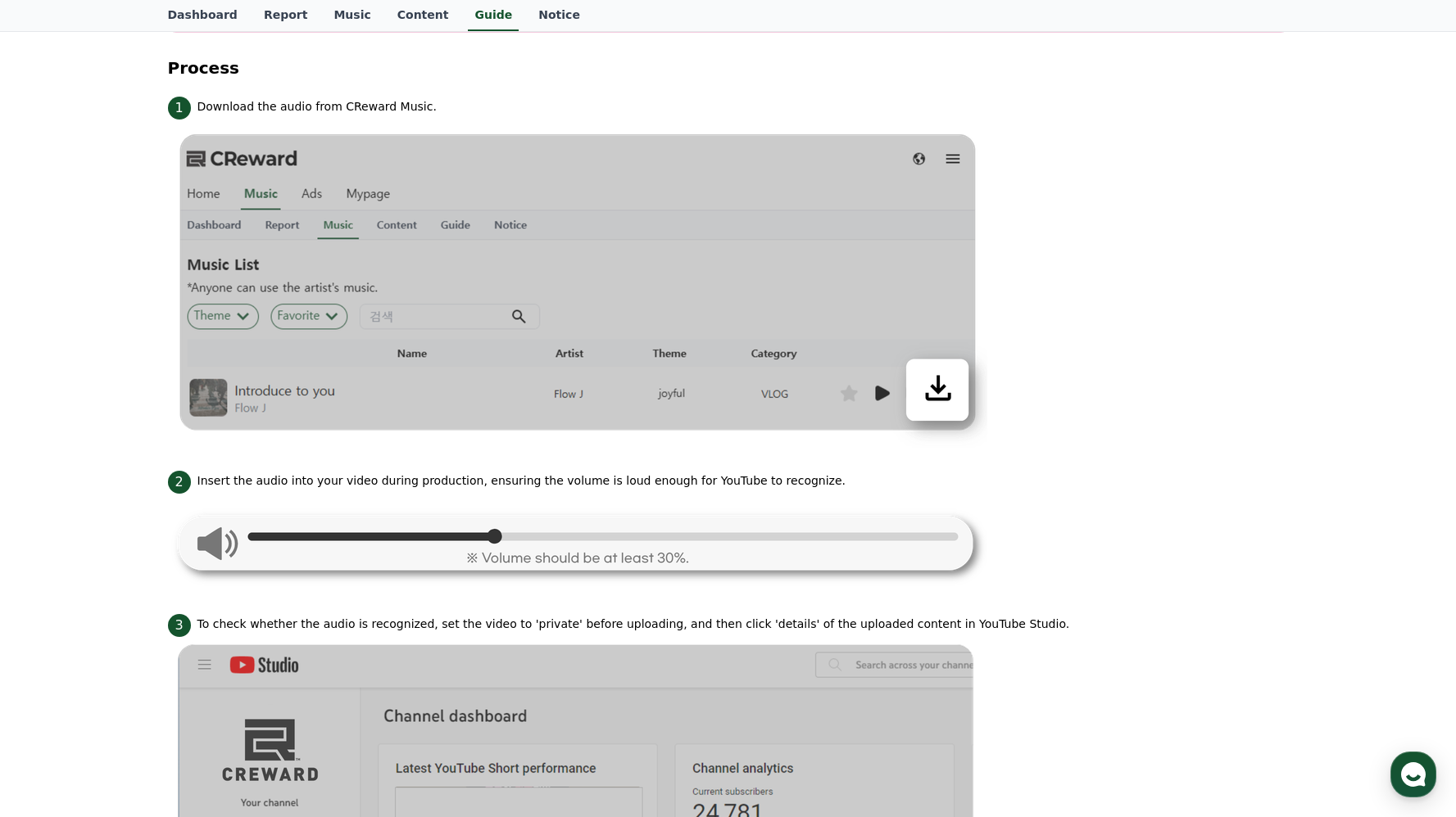
scroll to position [414, 0]
click at [939, 391] on img at bounding box center [578, 282] width 819 height 328
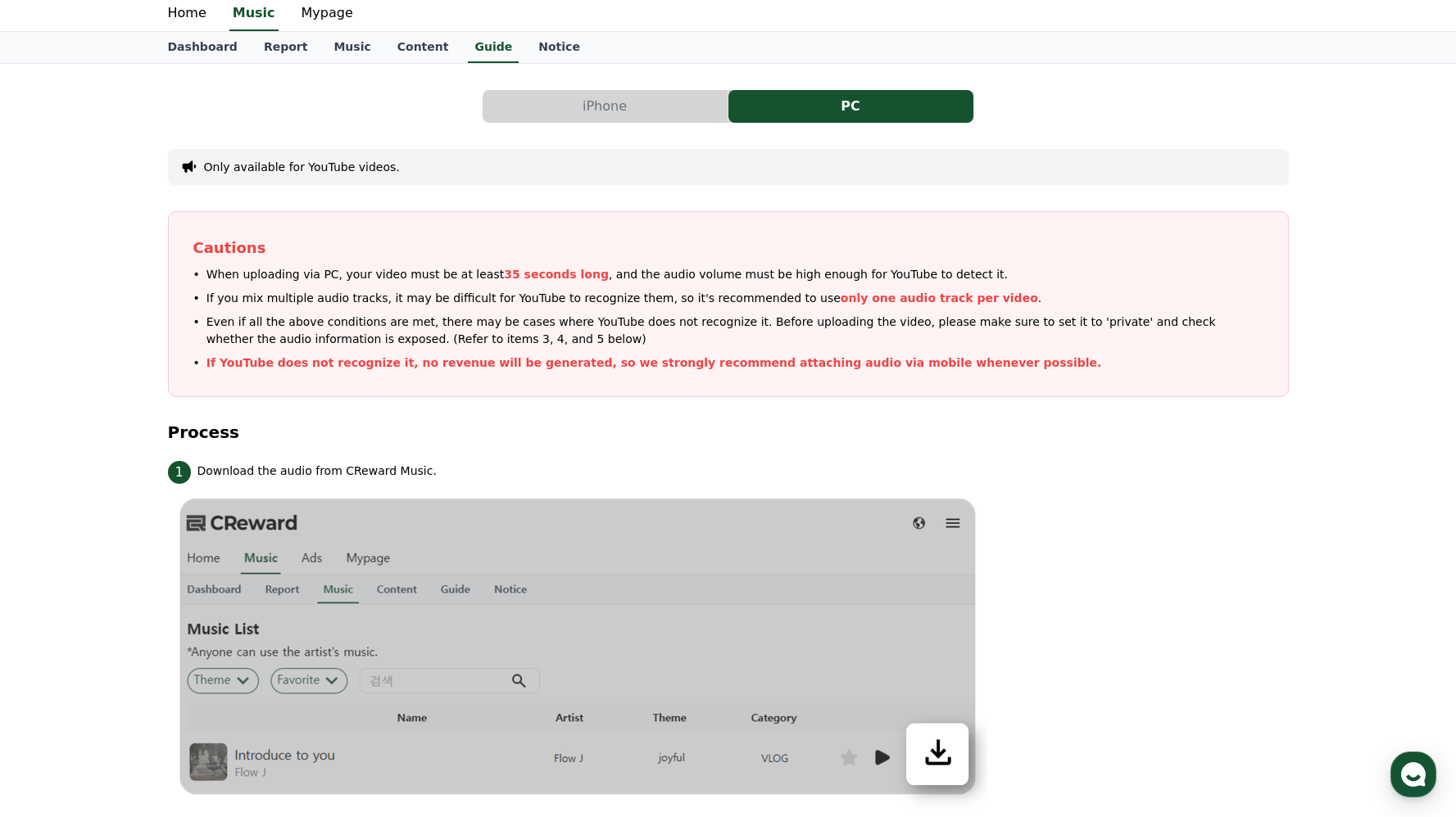
scroll to position [0, 0]
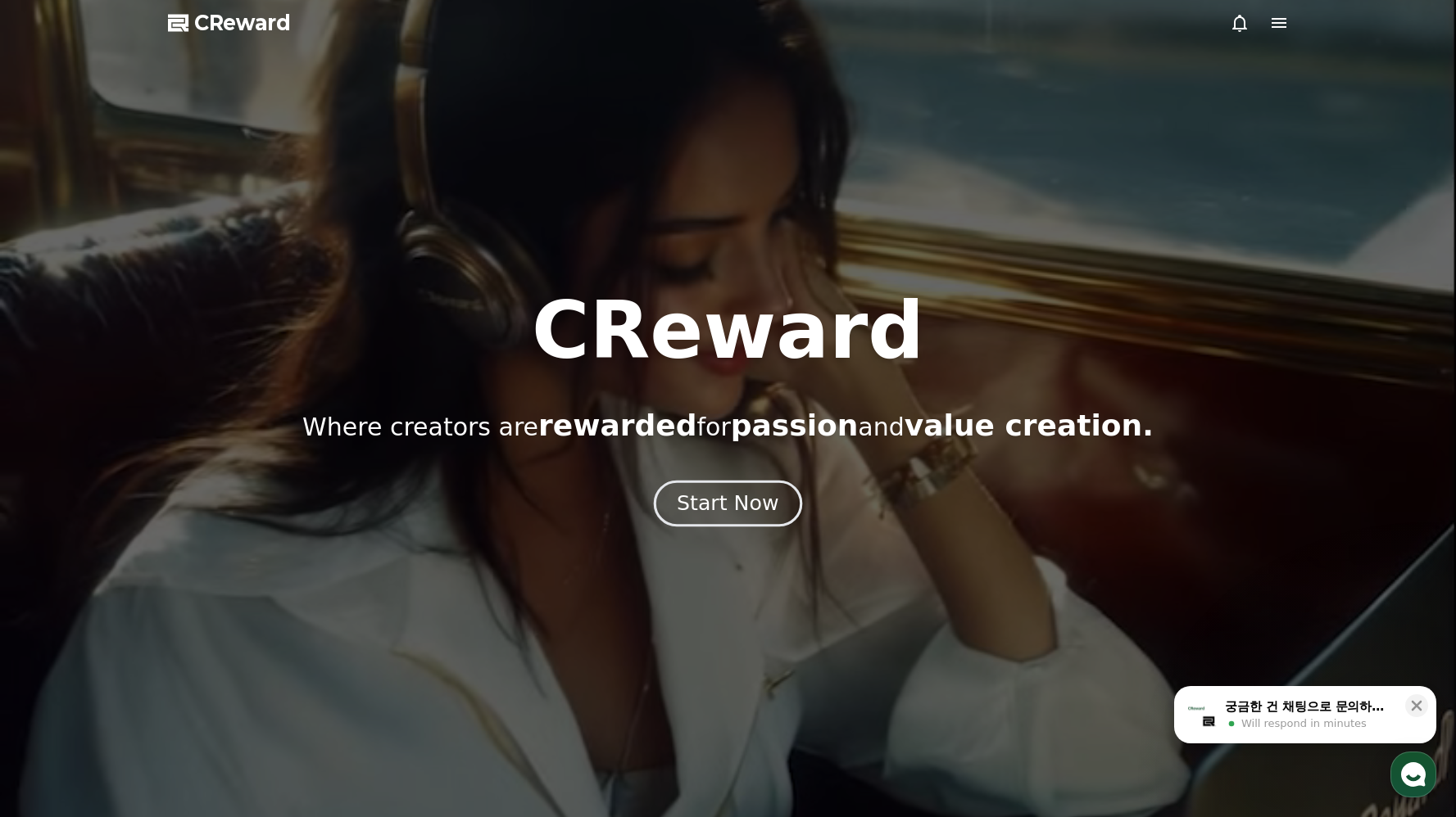
click at [768, 494] on div "Start Now" at bounding box center [728, 503] width 102 height 28
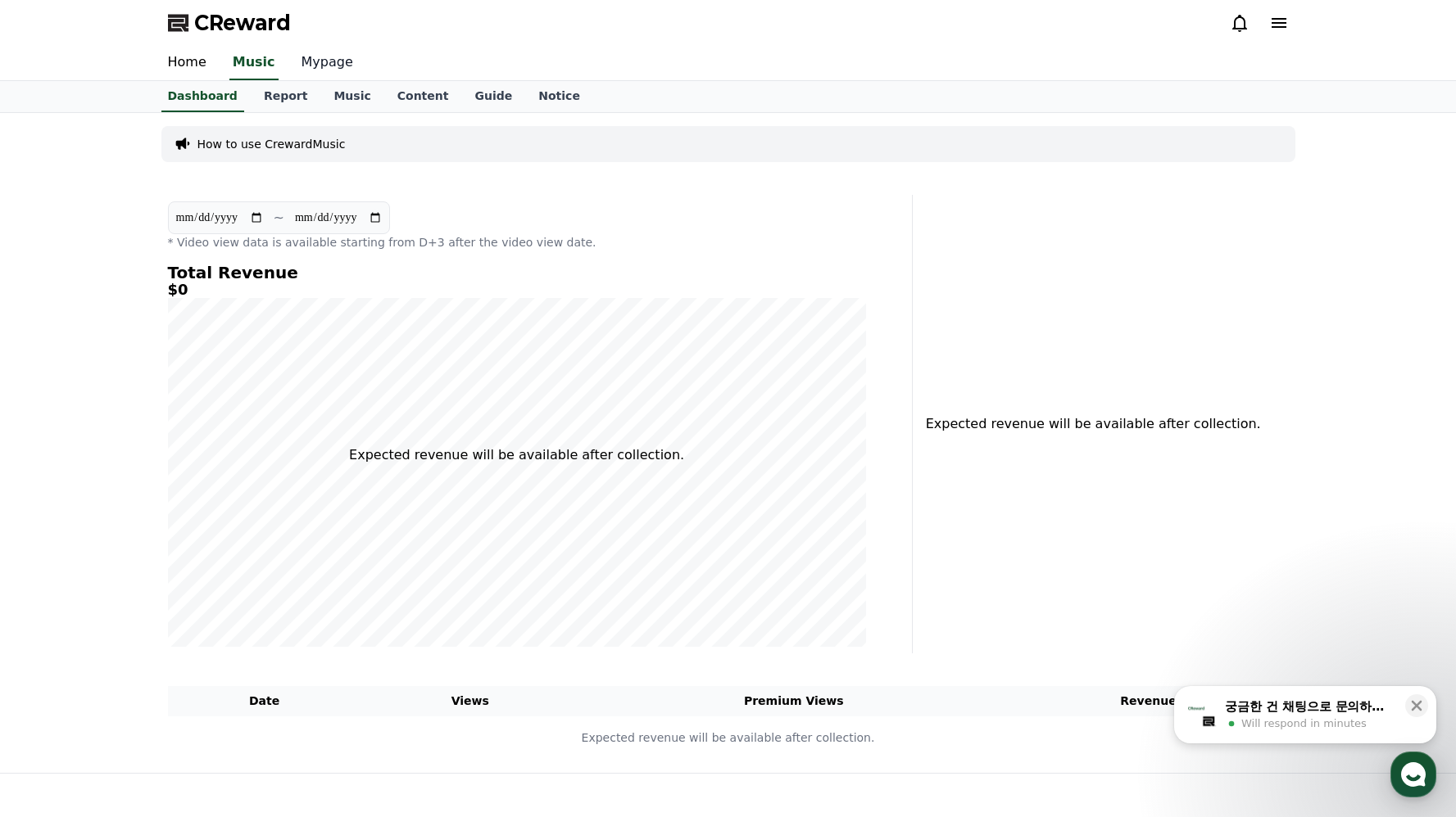
click at [308, 60] on link "Mypage" at bounding box center [327, 63] width 78 height 34
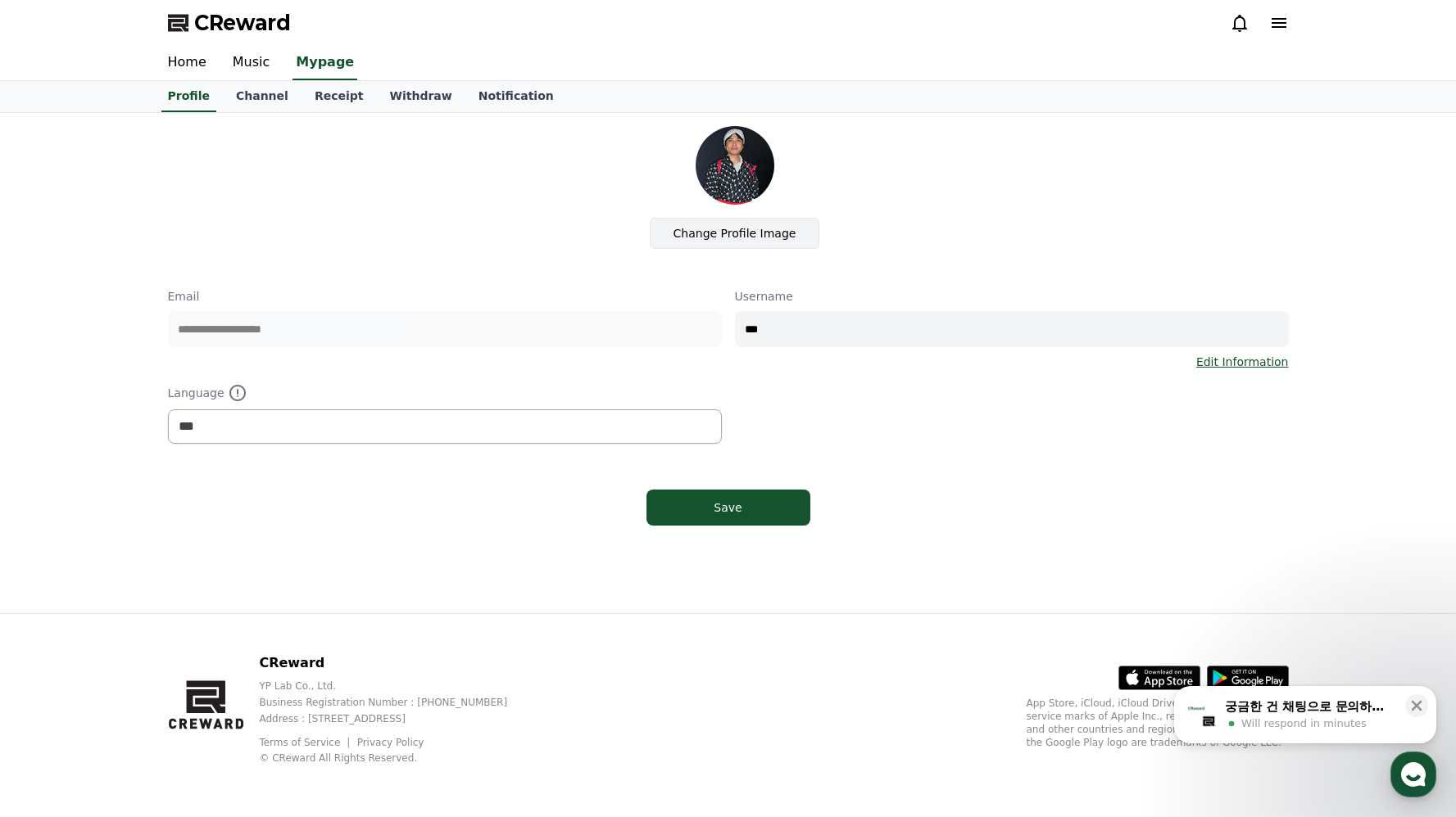
click at [747, 236] on label "Change Profile Image" at bounding box center [735, 233] width 171 height 31
click at [0, 0] on input "Change Profile Image" at bounding box center [0, 0] width 0 height 0
click at [1423, 708] on icon at bounding box center [1417, 706] width 17 height 17
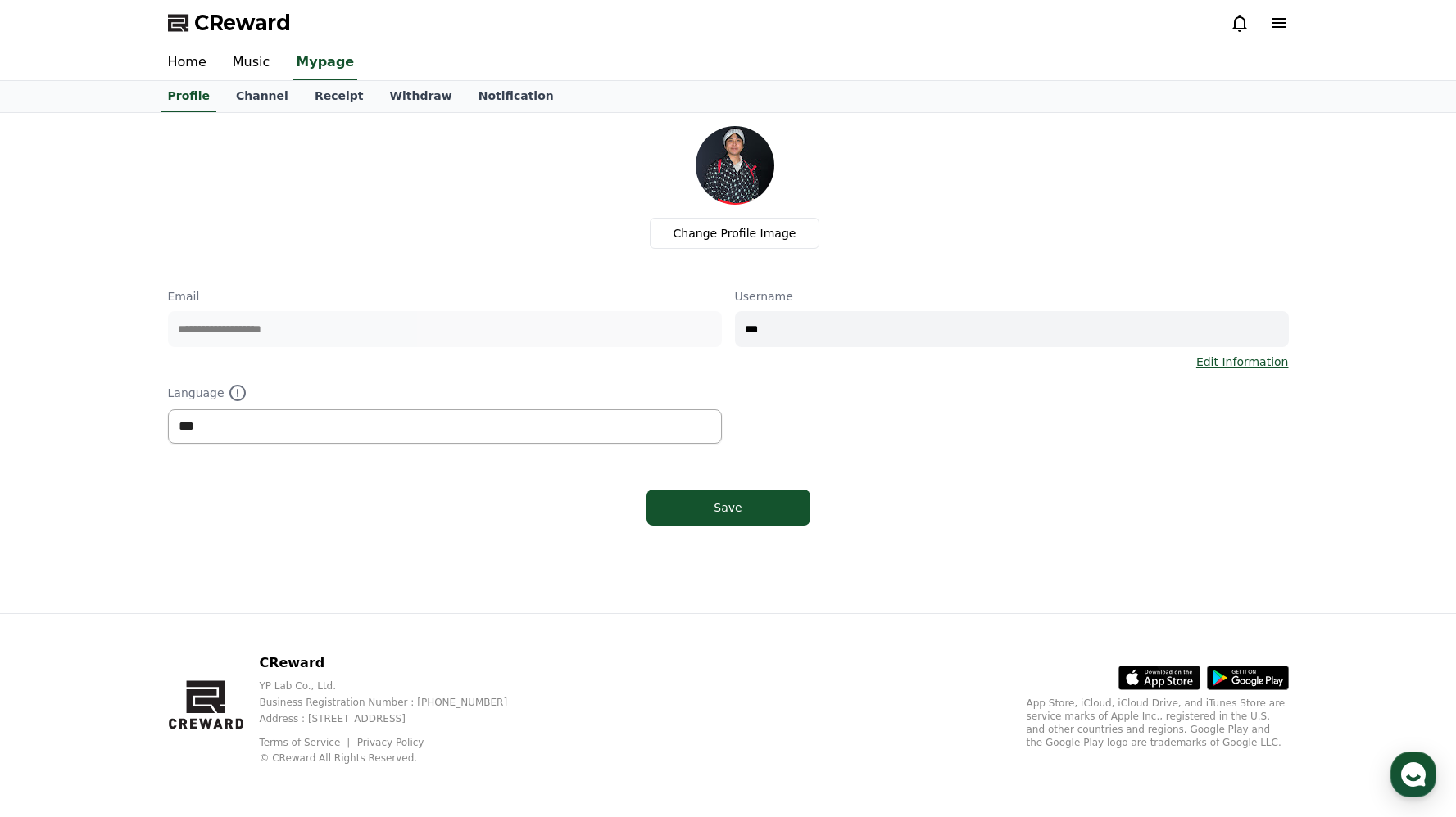
click at [313, 429] on select "*** ******* ***" at bounding box center [445, 426] width 554 height 34
select select "**********"
click at [168, 409] on select "*** ******* ***" at bounding box center [445, 426] width 554 height 34
click at [690, 494] on button "Save" at bounding box center [728, 507] width 164 height 36
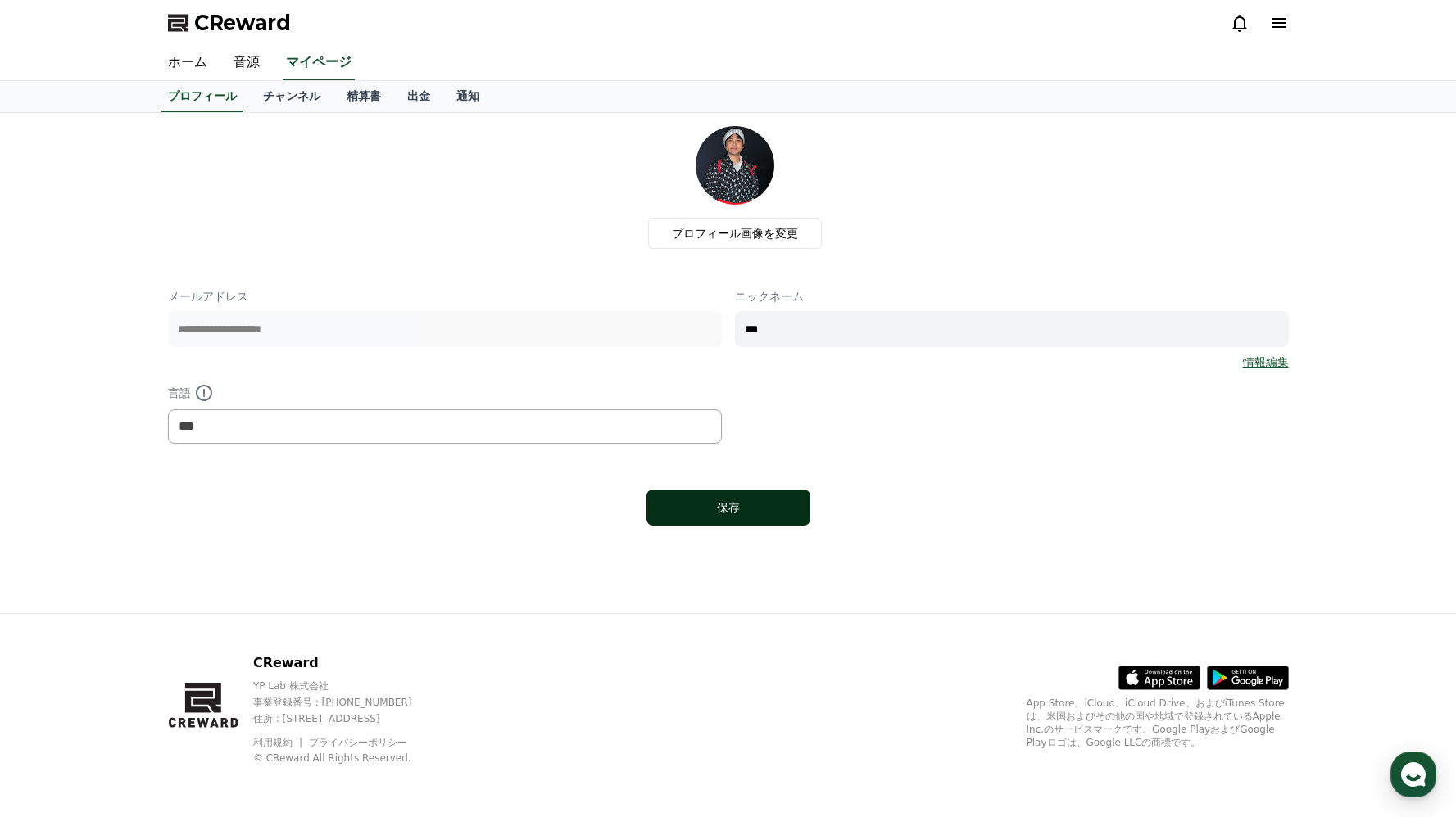
click at [710, 503] on div "保存" at bounding box center [729, 508] width 99 height 17
click at [298, 101] on link "チャンネル" at bounding box center [292, 96] width 84 height 31
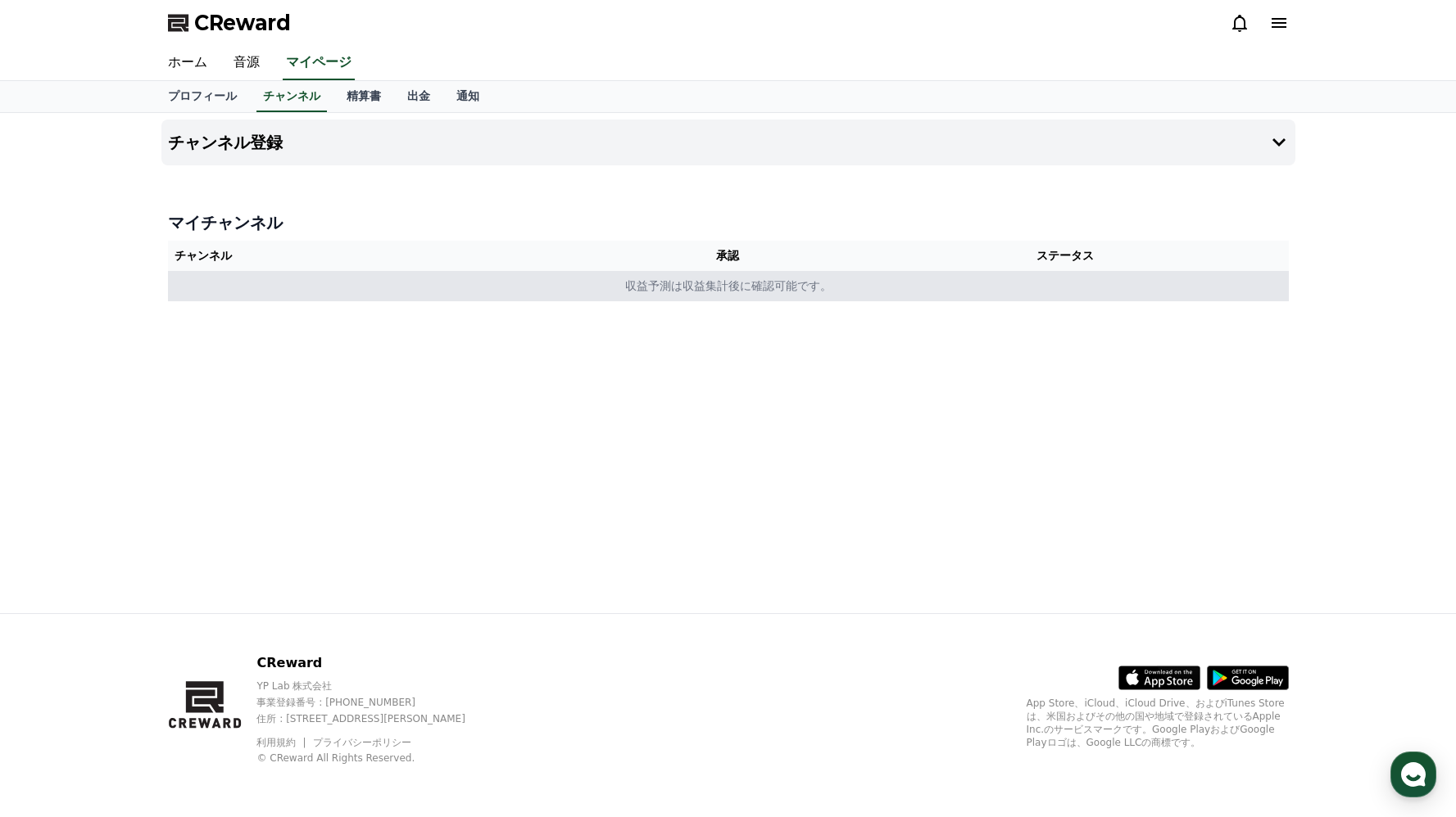
click at [822, 291] on td "収益予測は収益集計後に確認可能です。" at bounding box center [728, 286] width 1121 height 30
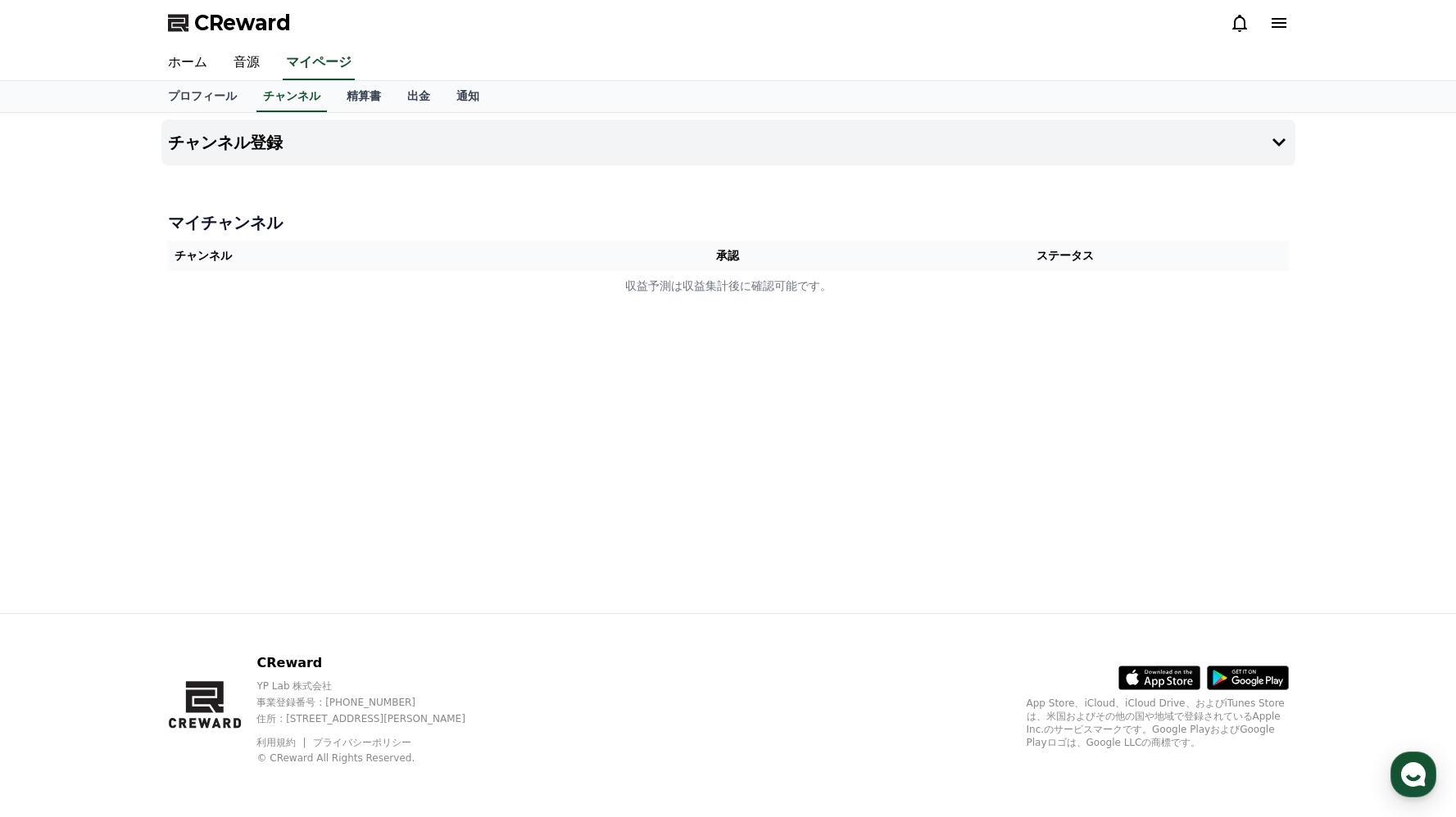
click at [720, 258] on th "承認" at bounding box center [727, 256] width 228 height 30
click at [214, 251] on th "チャンネル" at bounding box center [391, 256] width 446 height 30
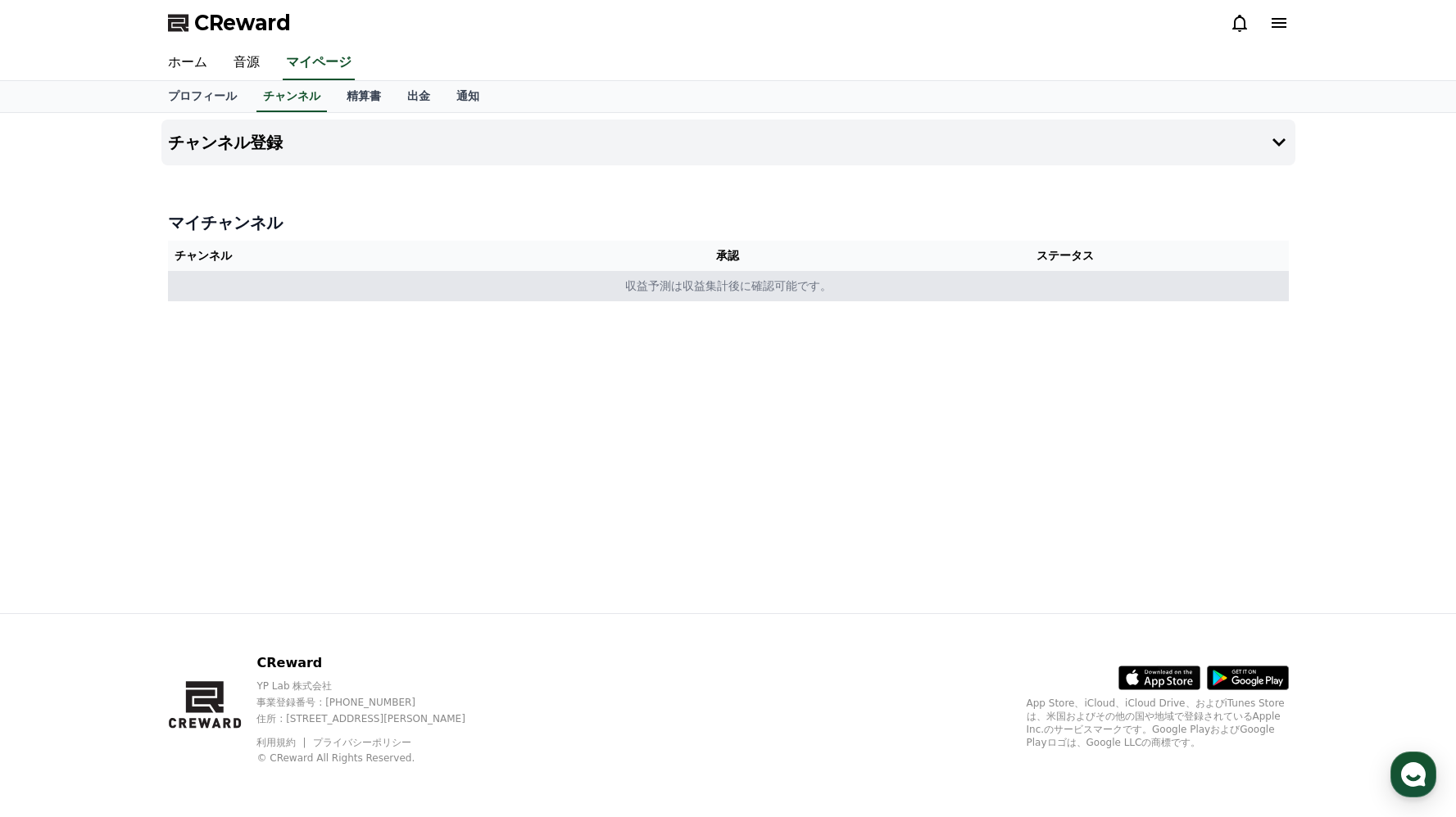
click at [664, 288] on td "収益予測は収益集計後に確認可能です。" at bounding box center [728, 286] width 1121 height 30
click at [622, 296] on td "収益予測は収益集計後に確認可能です。" at bounding box center [728, 286] width 1121 height 30
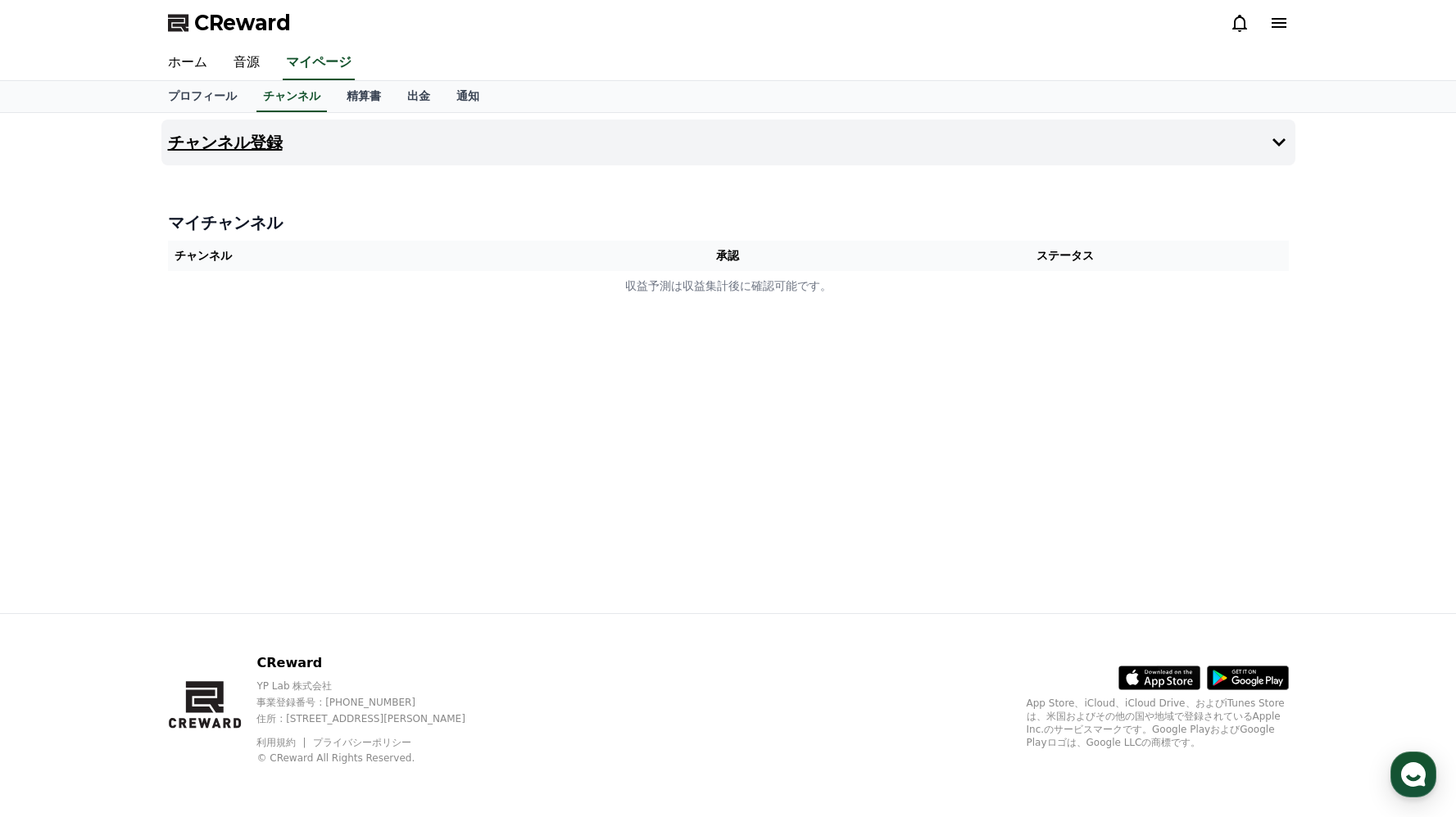
click at [213, 153] on button "チャンネル登録" at bounding box center [728, 142] width 1134 height 46
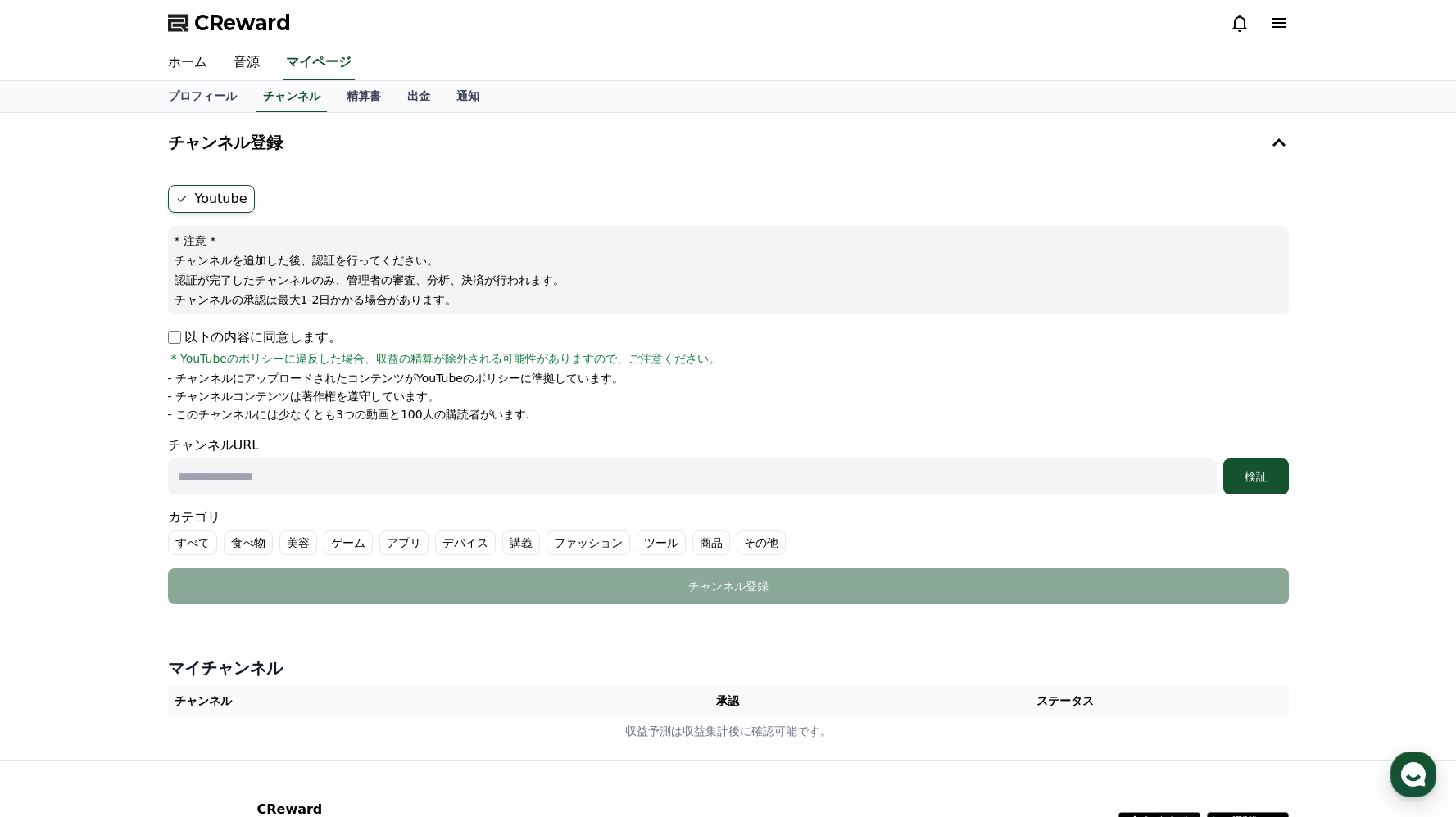
click at [184, 200] on icon at bounding box center [182, 199] width 13 height 13
click at [181, 201] on icon at bounding box center [182, 199] width 13 height 13
click at [242, 199] on label "Youtube" at bounding box center [211, 199] width 87 height 28
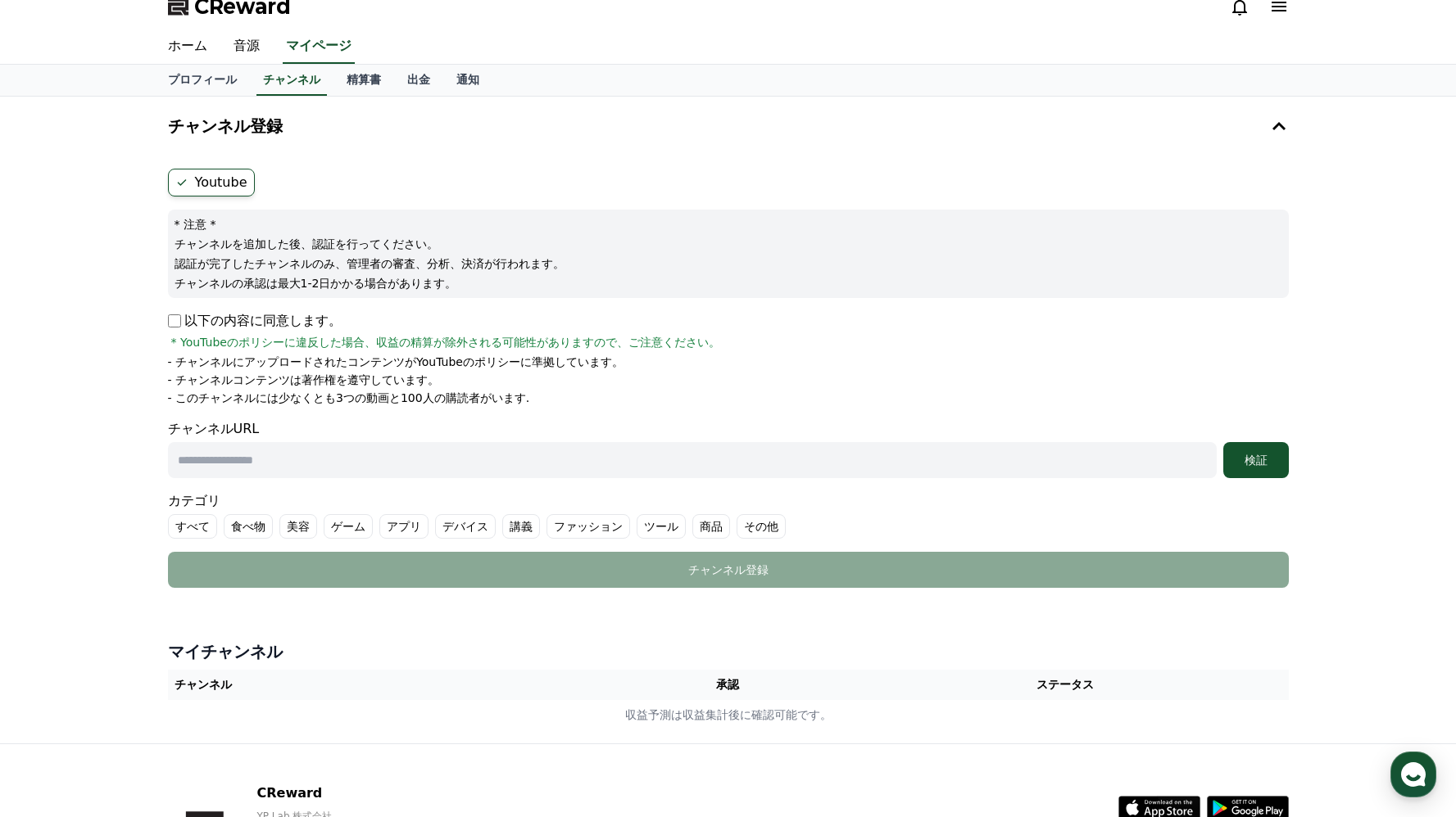
scroll to position [18, 0]
click at [272, 453] on input "text" at bounding box center [692, 459] width 1049 height 36
click at [1280, 124] on icon at bounding box center [1279, 125] width 13 height 8
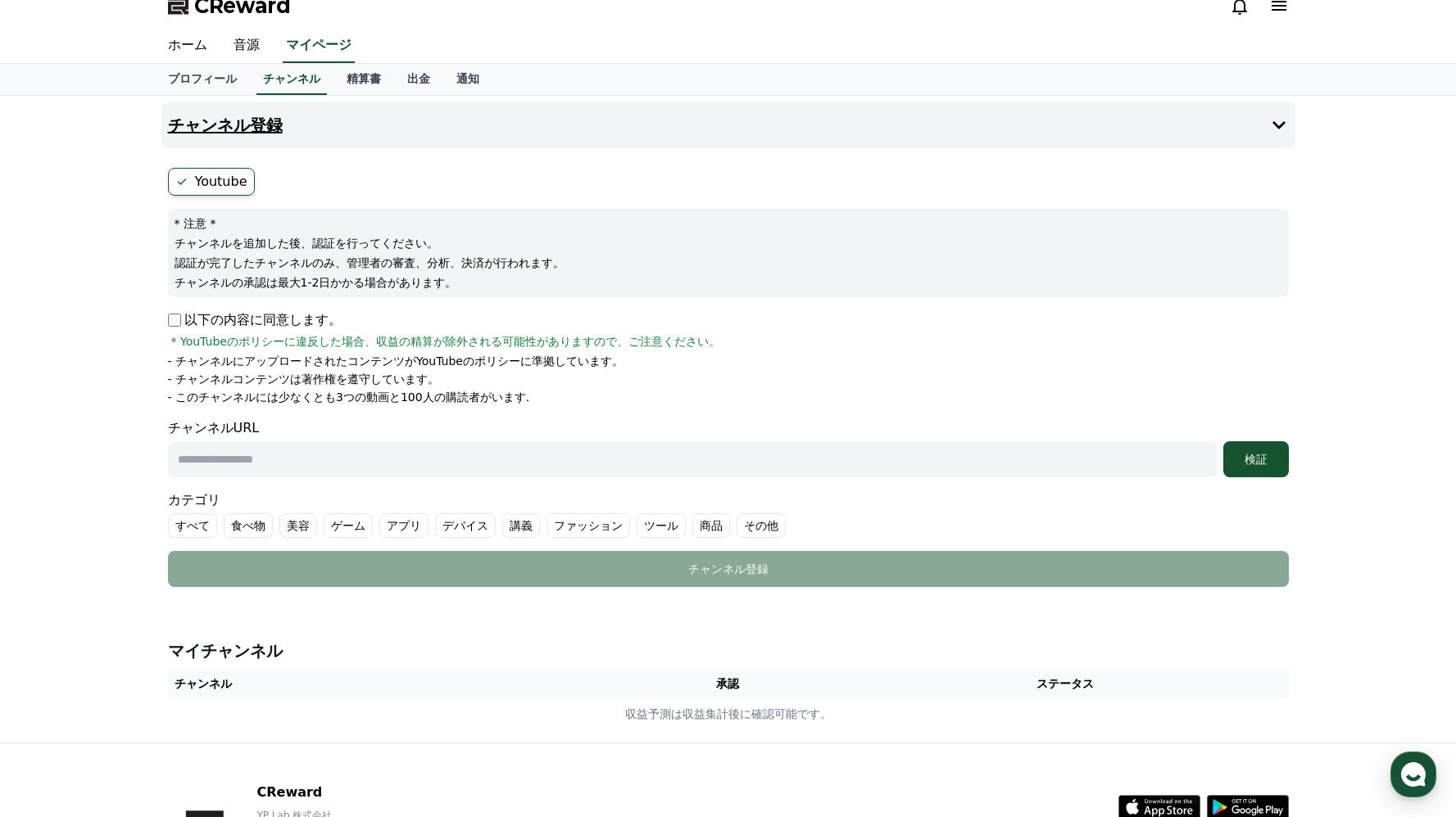
scroll to position [0, 0]
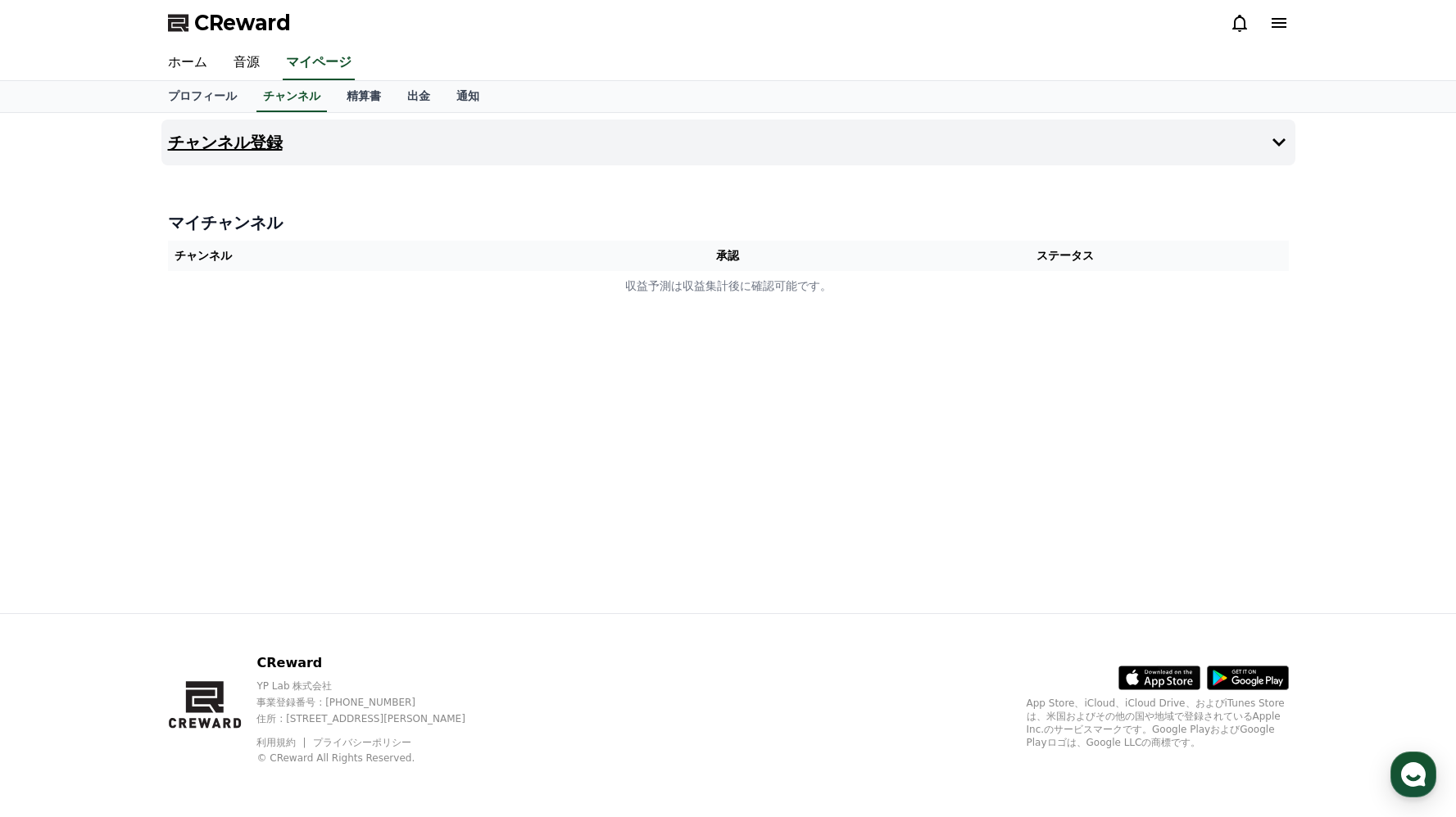
click at [1280, 124] on button "チャンネル登録" at bounding box center [728, 142] width 1134 height 46
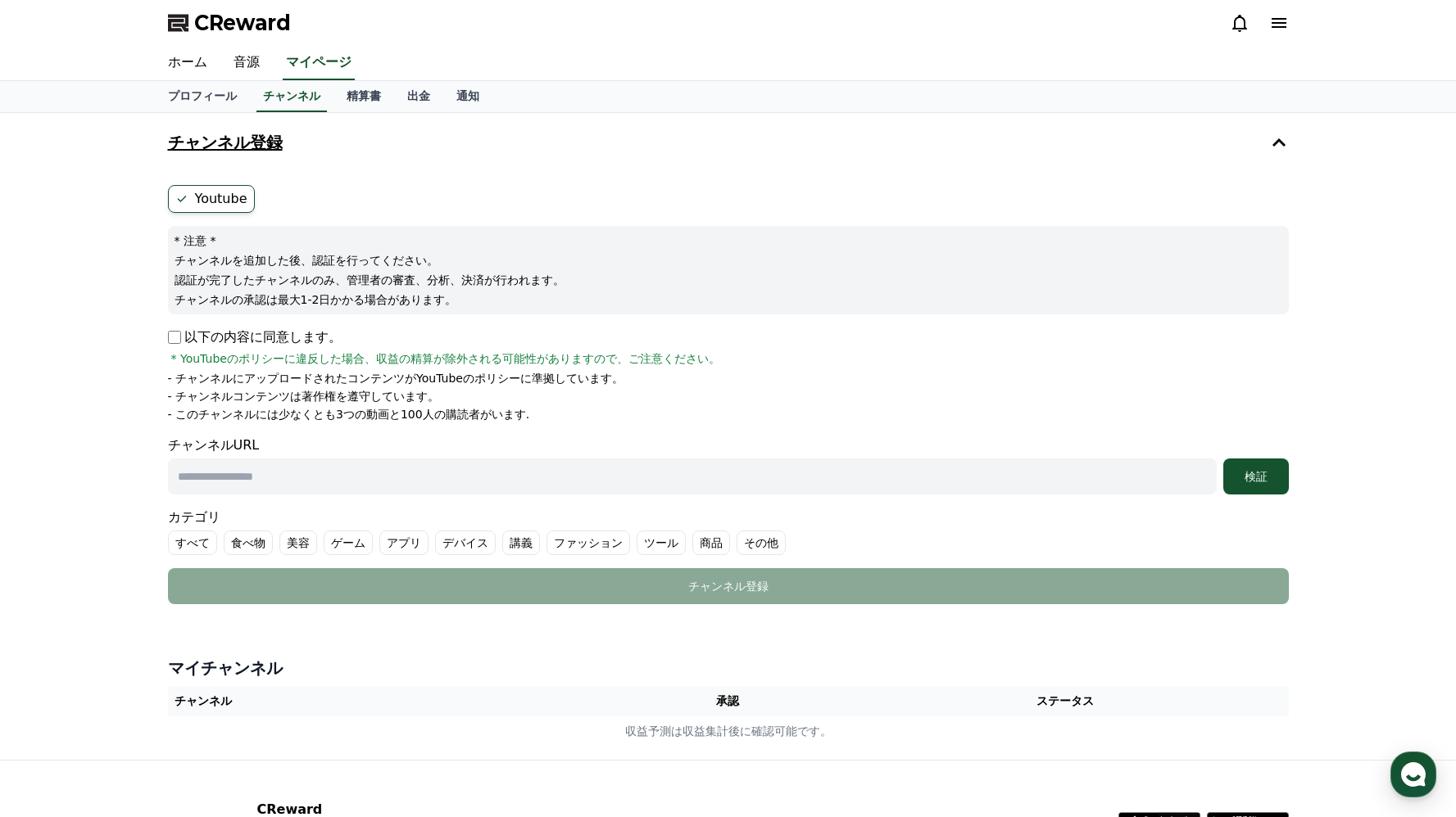
click at [219, 195] on label "Youtube" at bounding box center [211, 199] width 87 height 28
click at [199, 63] on link "ホーム" at bounding box center [187, 63] width 65 height 34
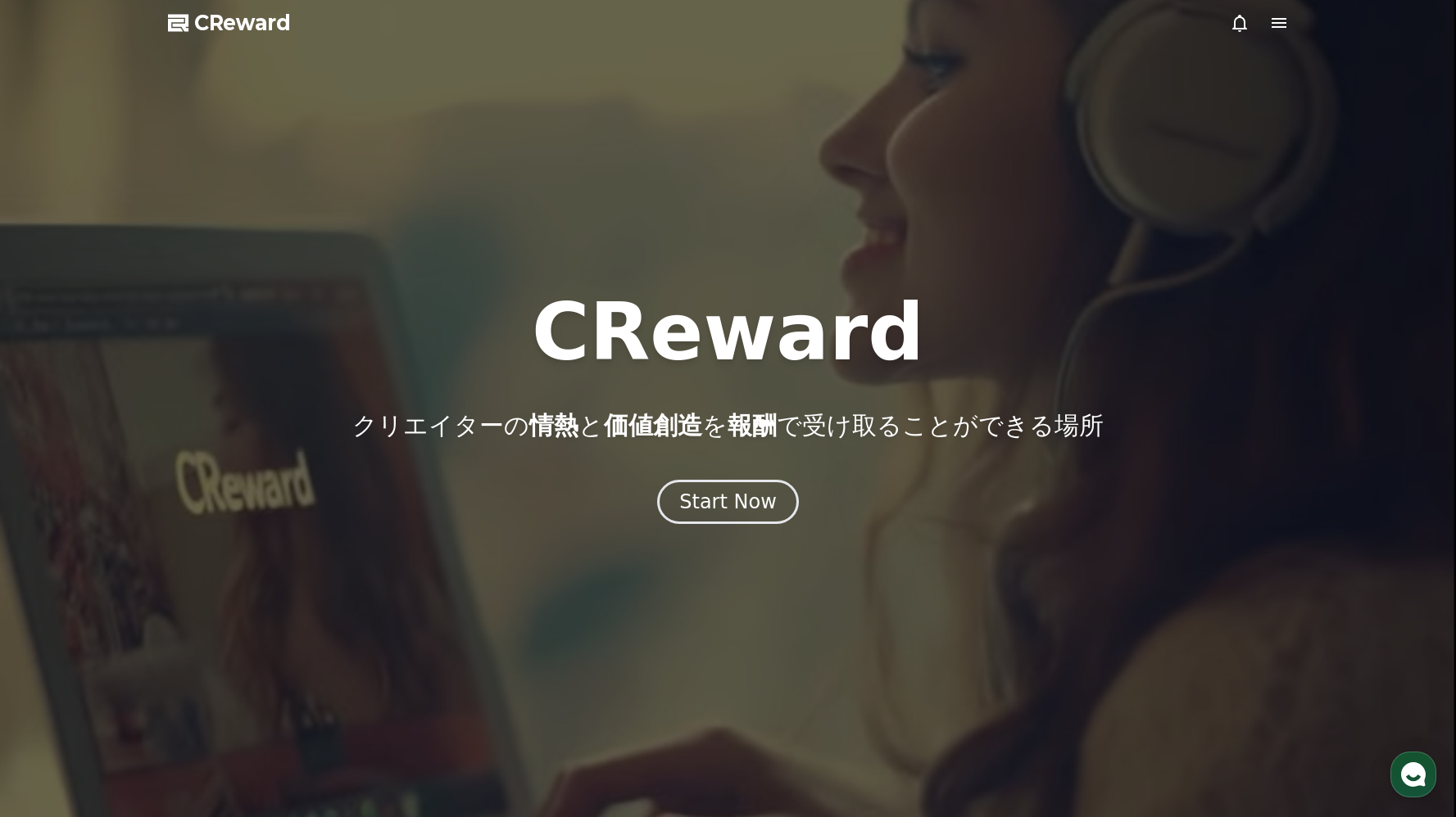
click at [242, 33] on span "CReward" at bounding box center [242, 23] width 97 height 26
